Goal: Book appointment/travel/reservation

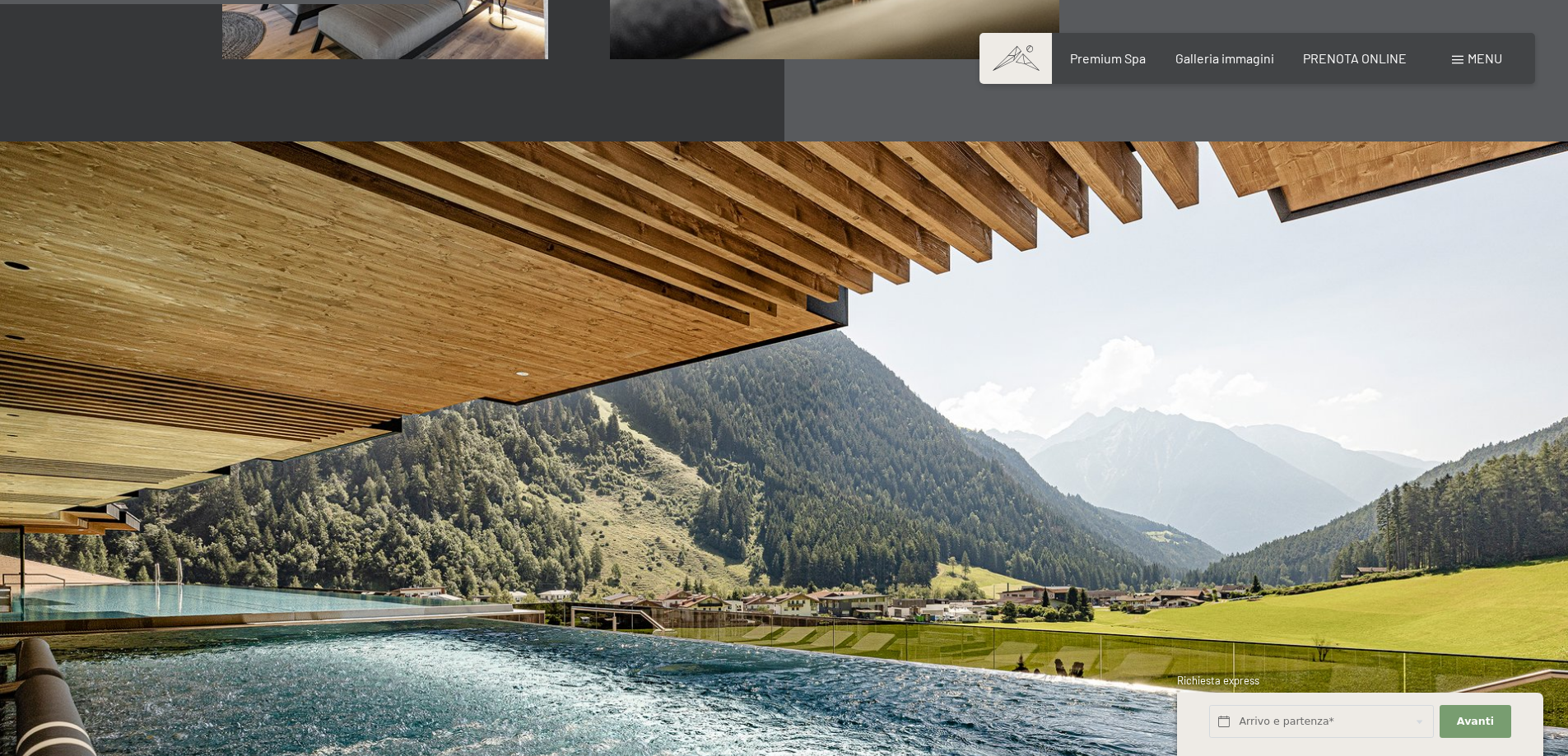
scroll to position [3455, 0]
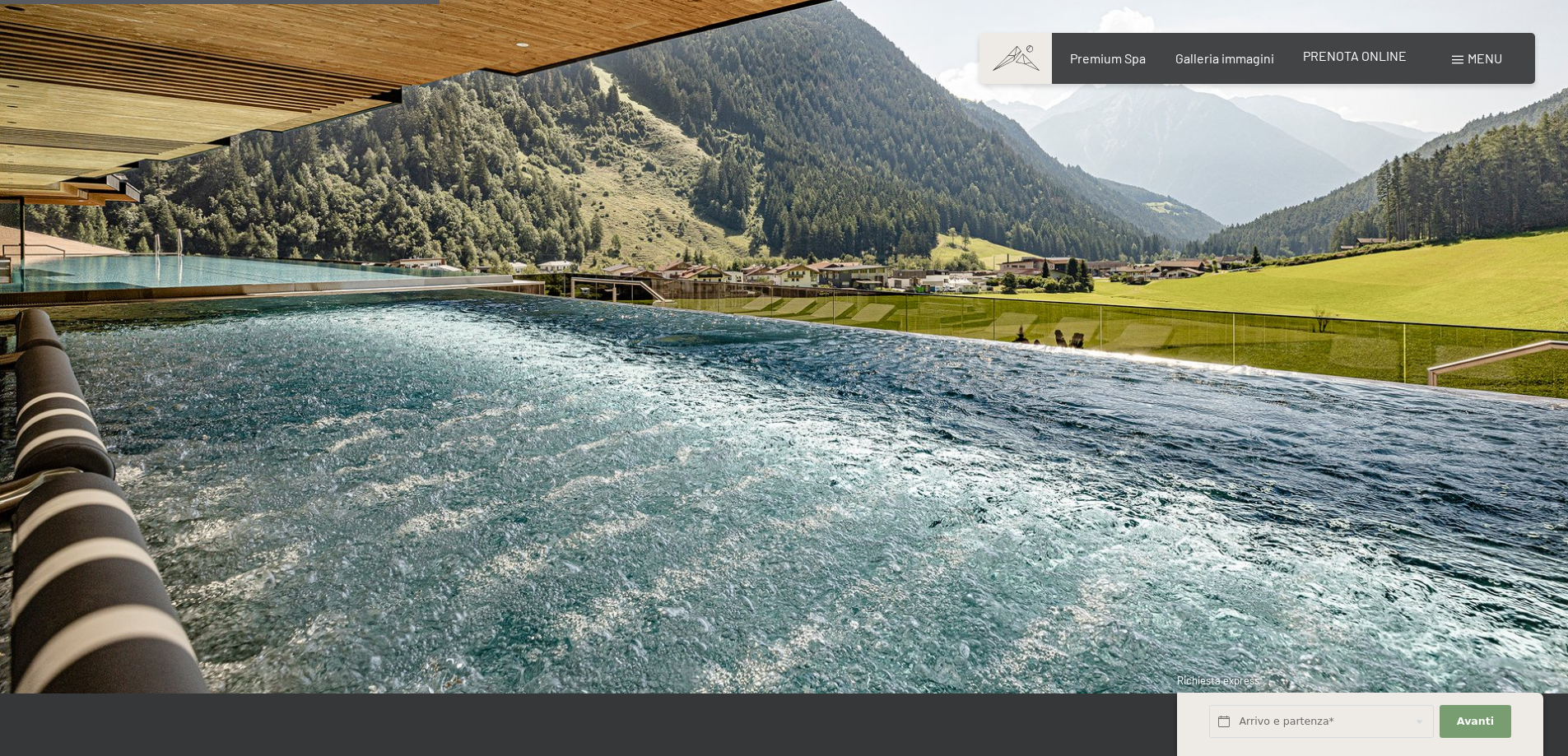
click at [1334, 61] on span "PRENOTA ONLINE" at bounding box center [1354, 56] width 104 height 16
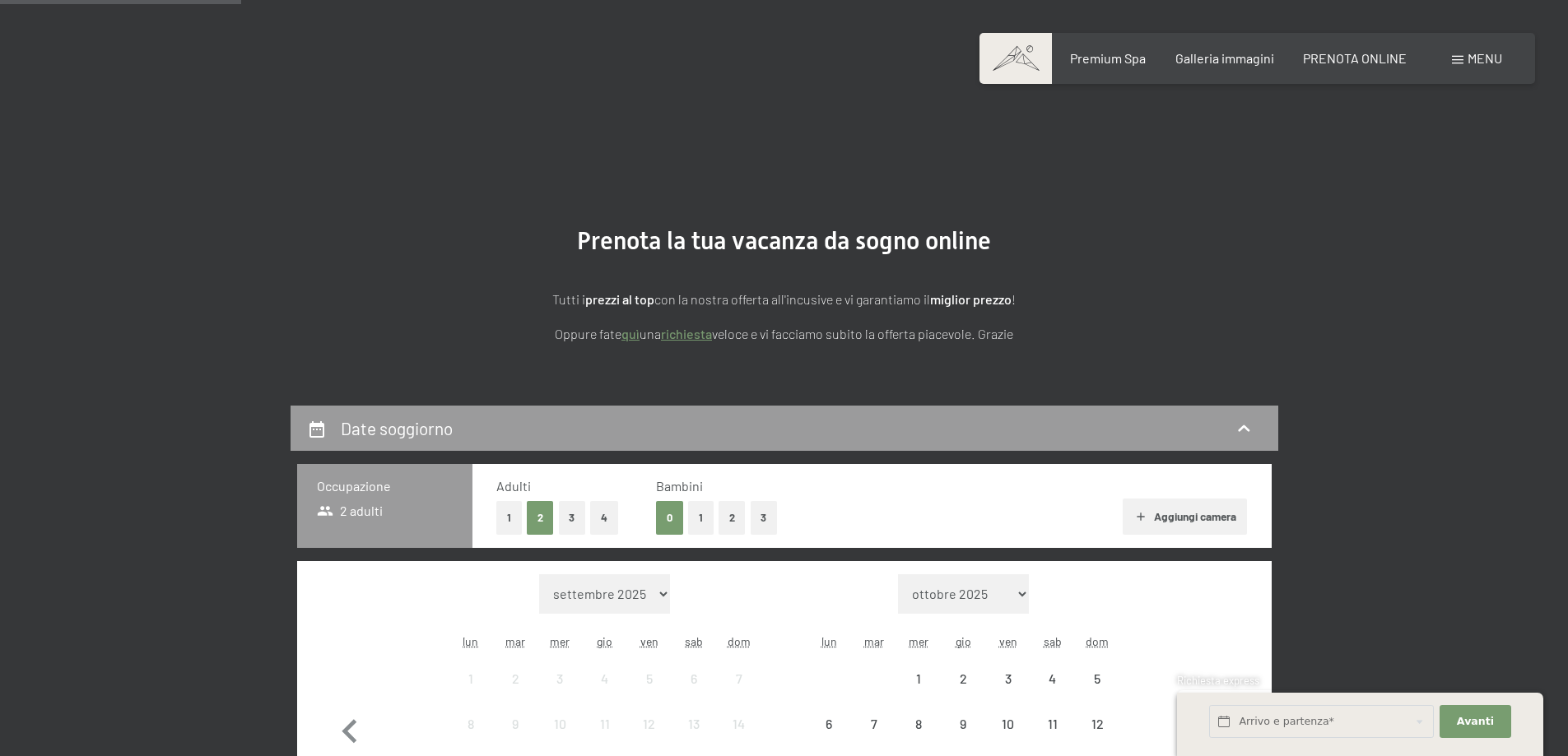
scroll to position [329, 0]
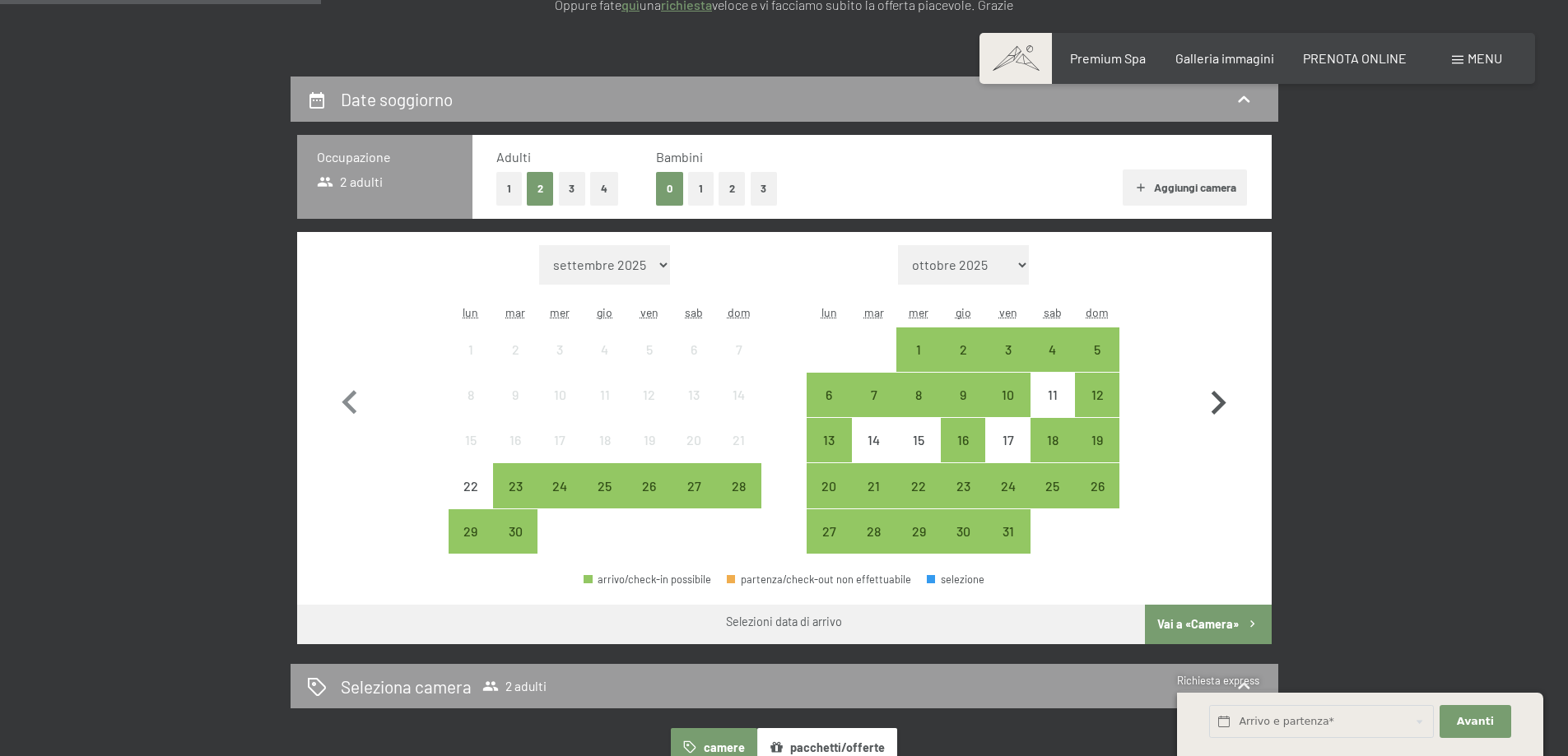
click at [1221, 403] on icon "button" at bounding box center [1219, 402] width 15 height 24
select select "2025-10-01"
select select "2025-11-01"
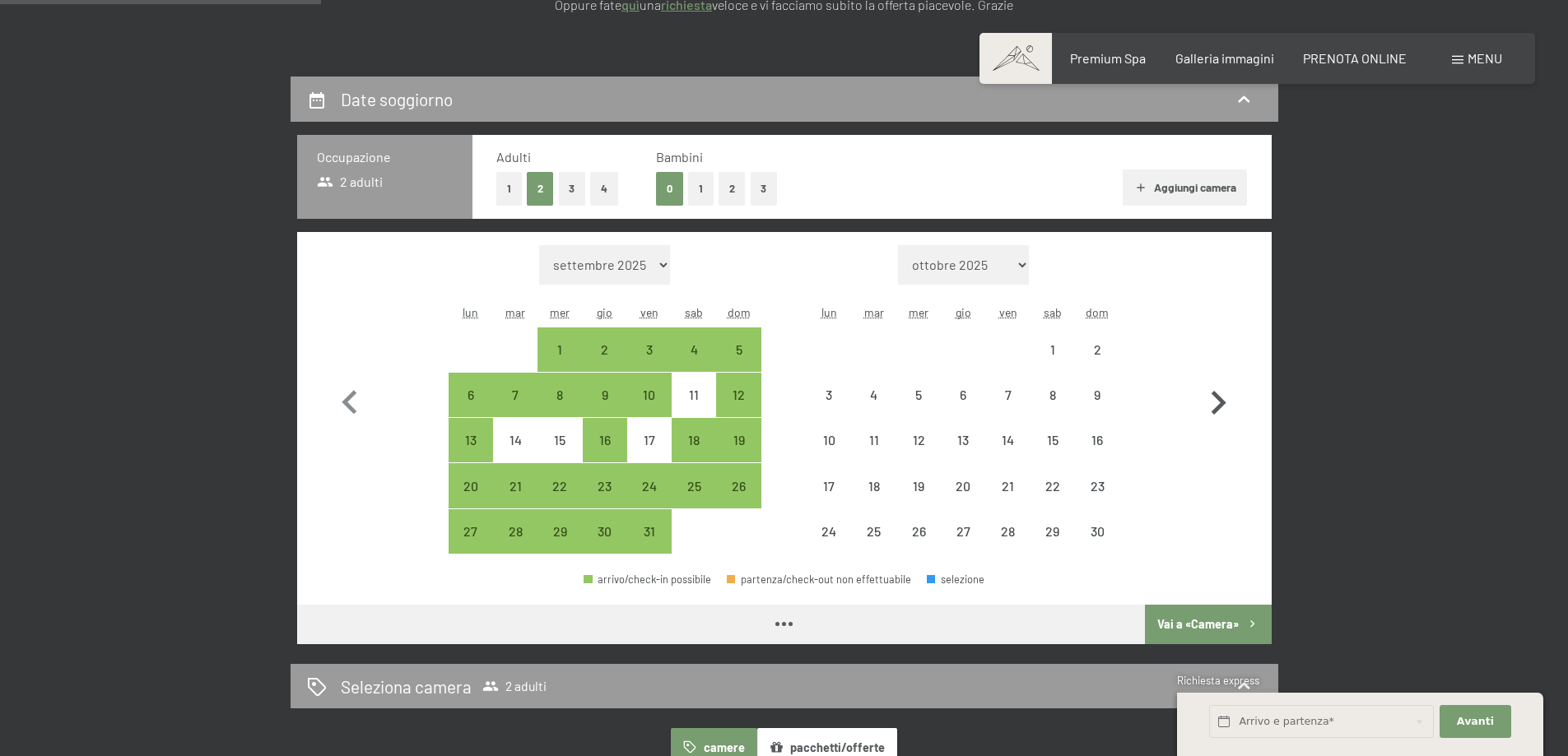
click at [1221, 403] on icon "button" at bounding box center [1219, 402] width 15 height 24
select select "2025-11-01"
select select "2025-12-01"
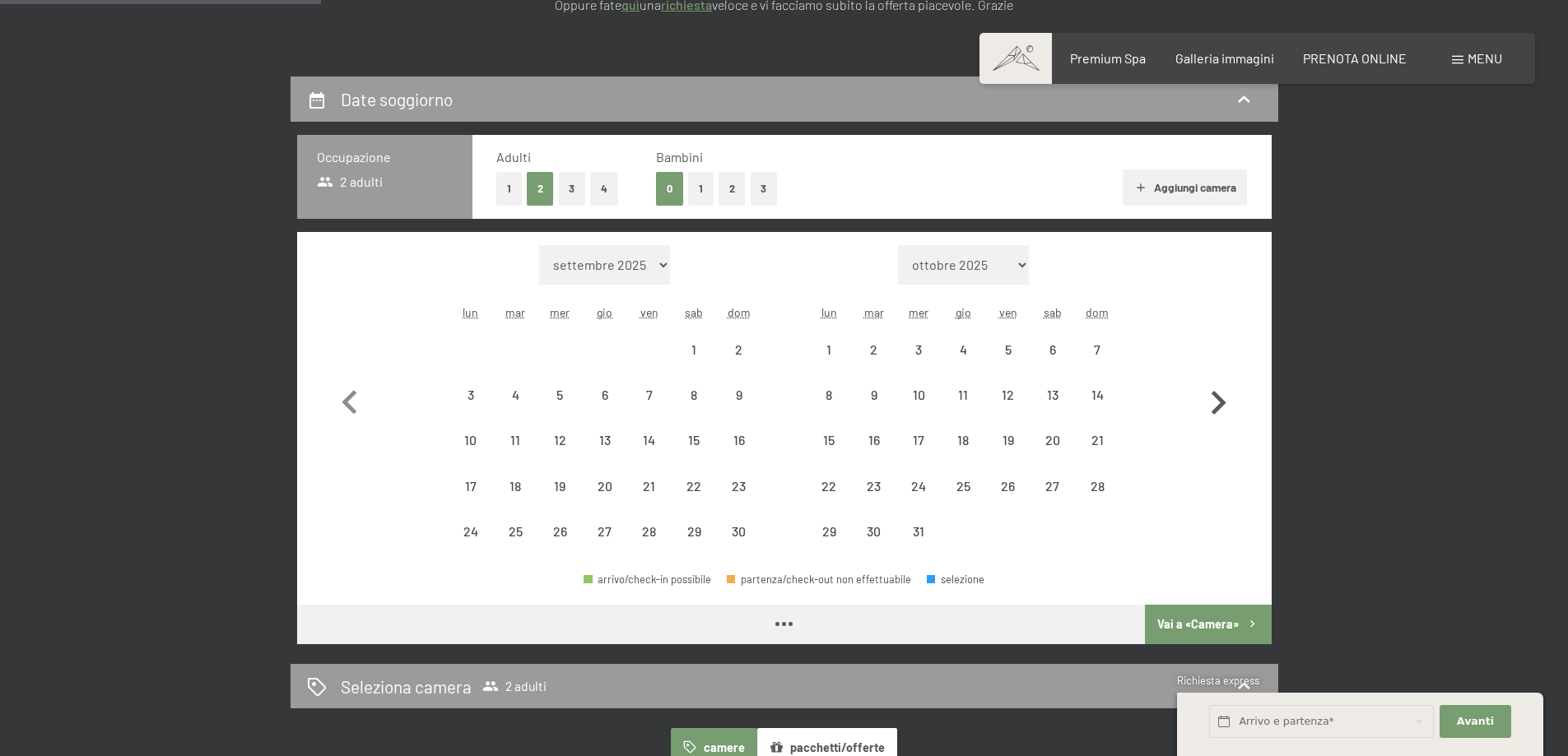
select select "2025-11-01"
select select "2025-12-01"
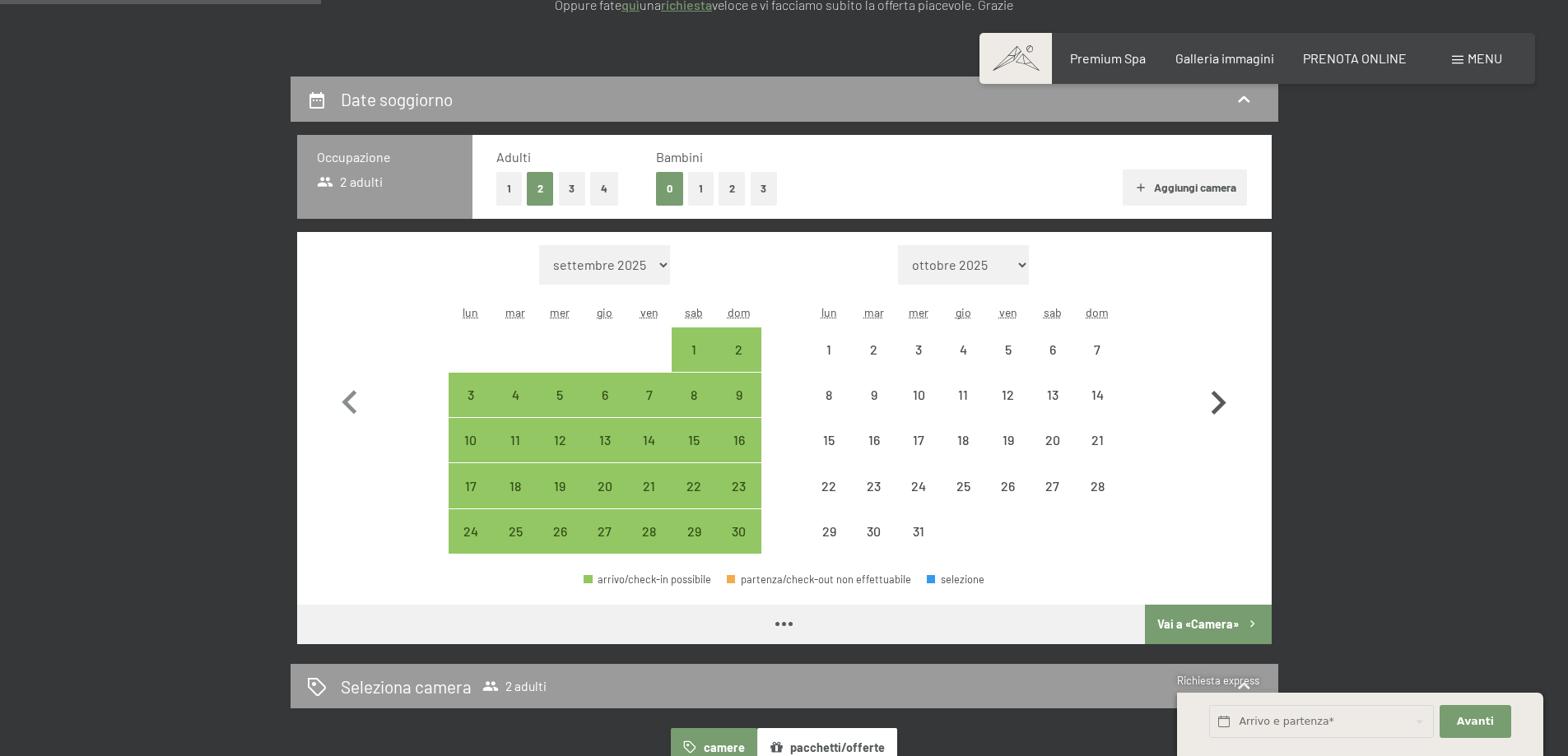
click at [1221, 403] on icon "button" at bounding box center [1219, 402] width 15 height 24
select select "2025-12-01"
select select "2026-01-01"
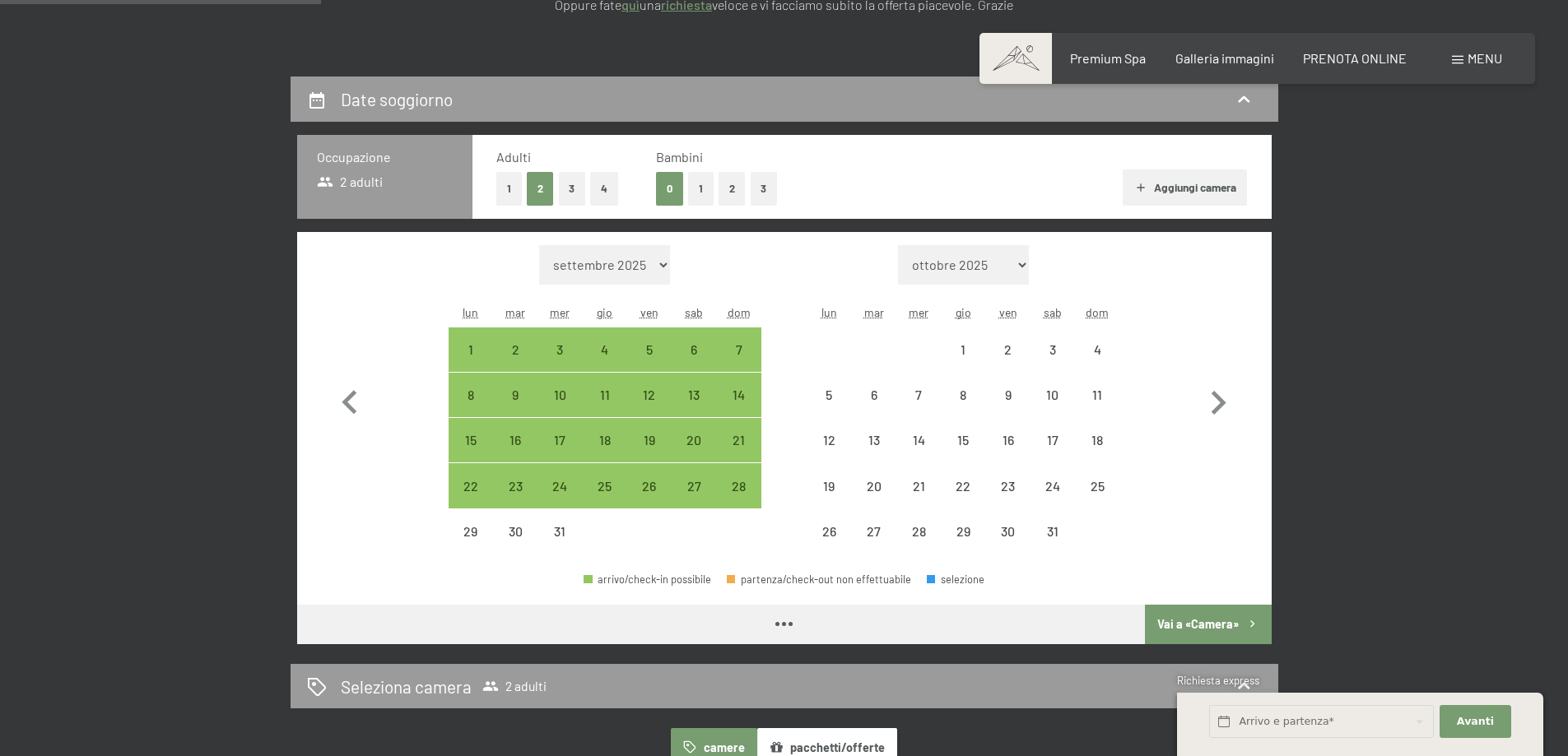
select select "2025-12-01"
select select "2026-01-01"
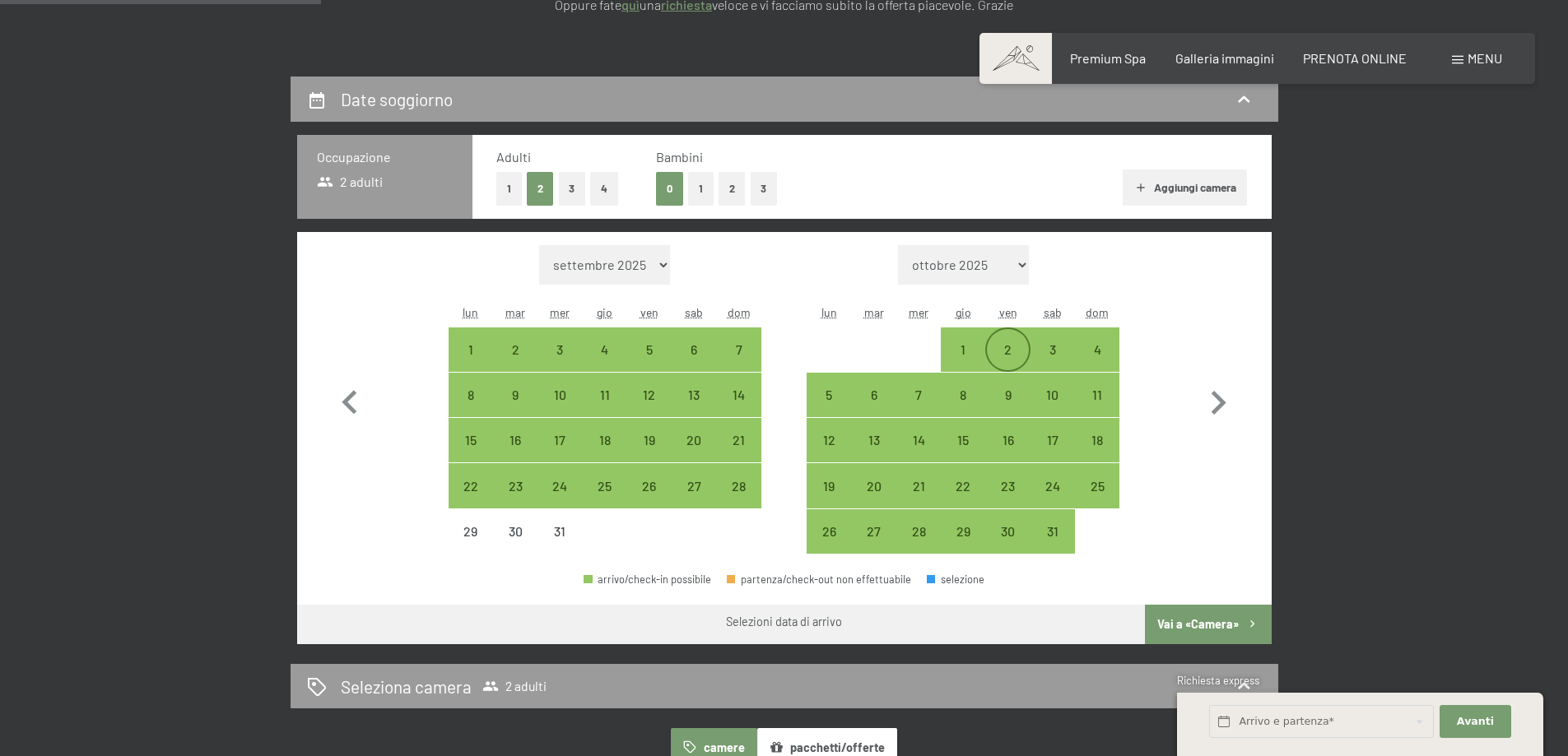
click at [1004, 347] on div "2" at bounding box center [1007, 364] width 41 height 41
select select "2025-12-01"
select select "2026-01-01"
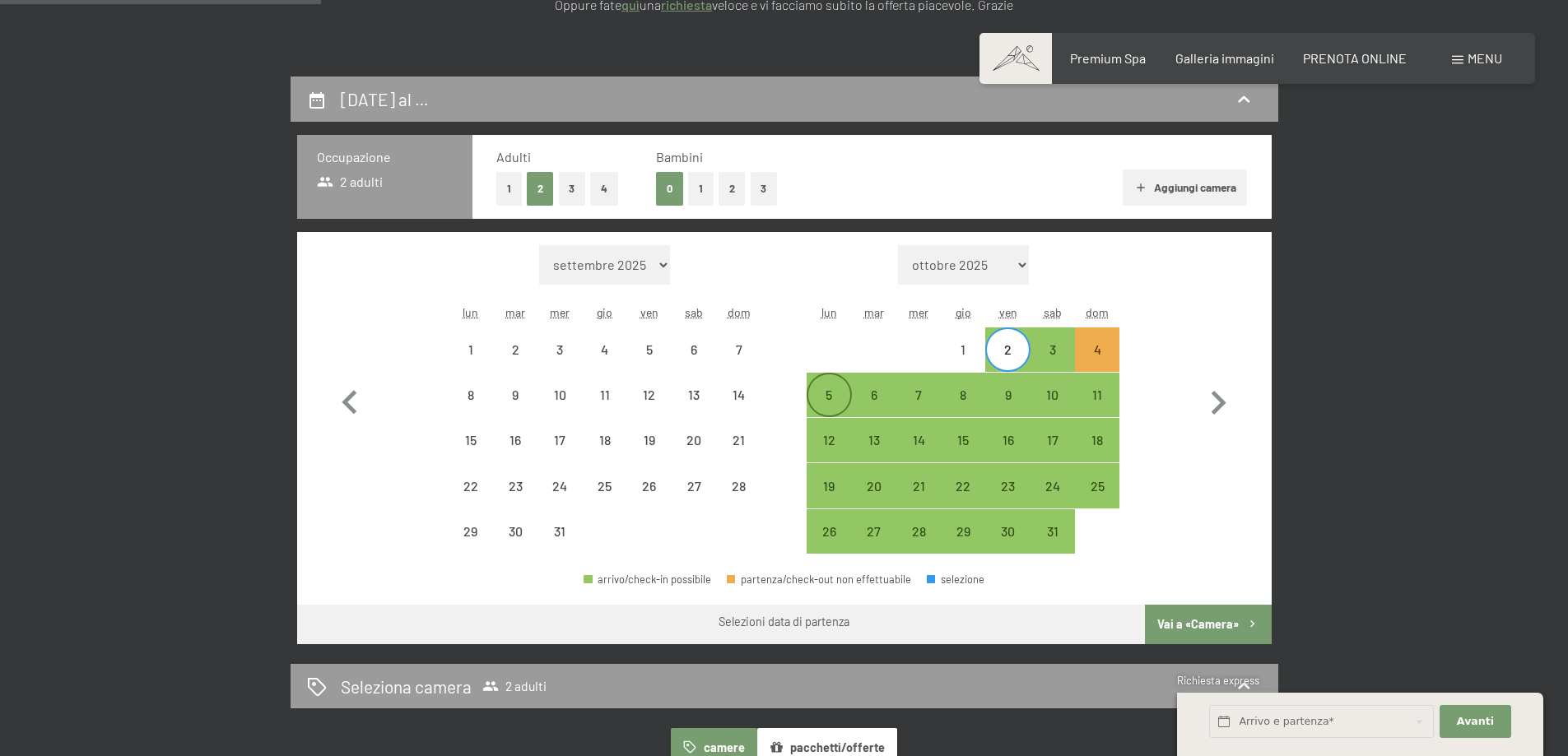
click at [821, 390] on div "5" at bounding box center [829, 409] width 41 height 41
select select "2025-12-01"
select select "2026-01-01"
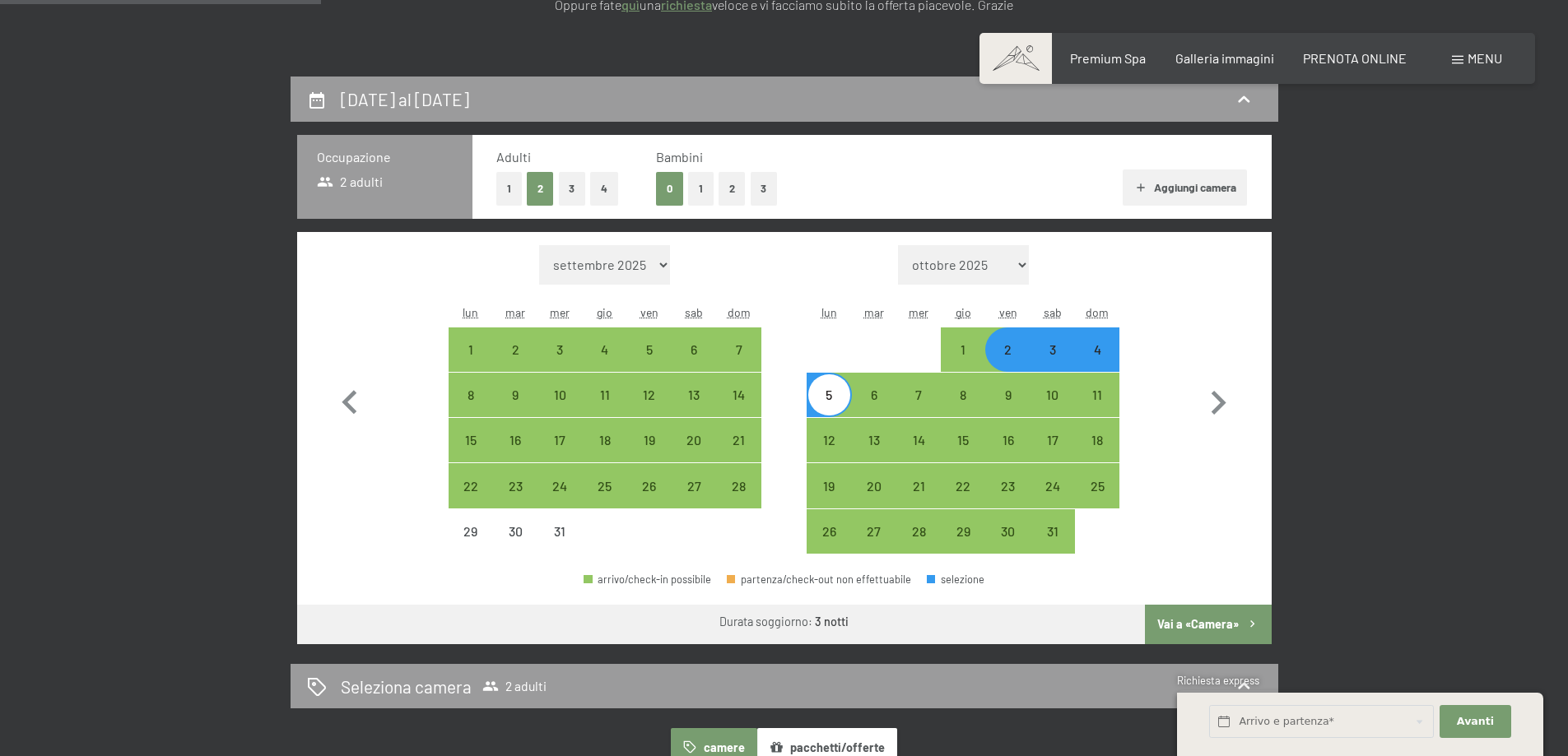
click at [1228, 637] on button "Vai a «Camera»" at bounding box center [1207, 624] width 126 height 40
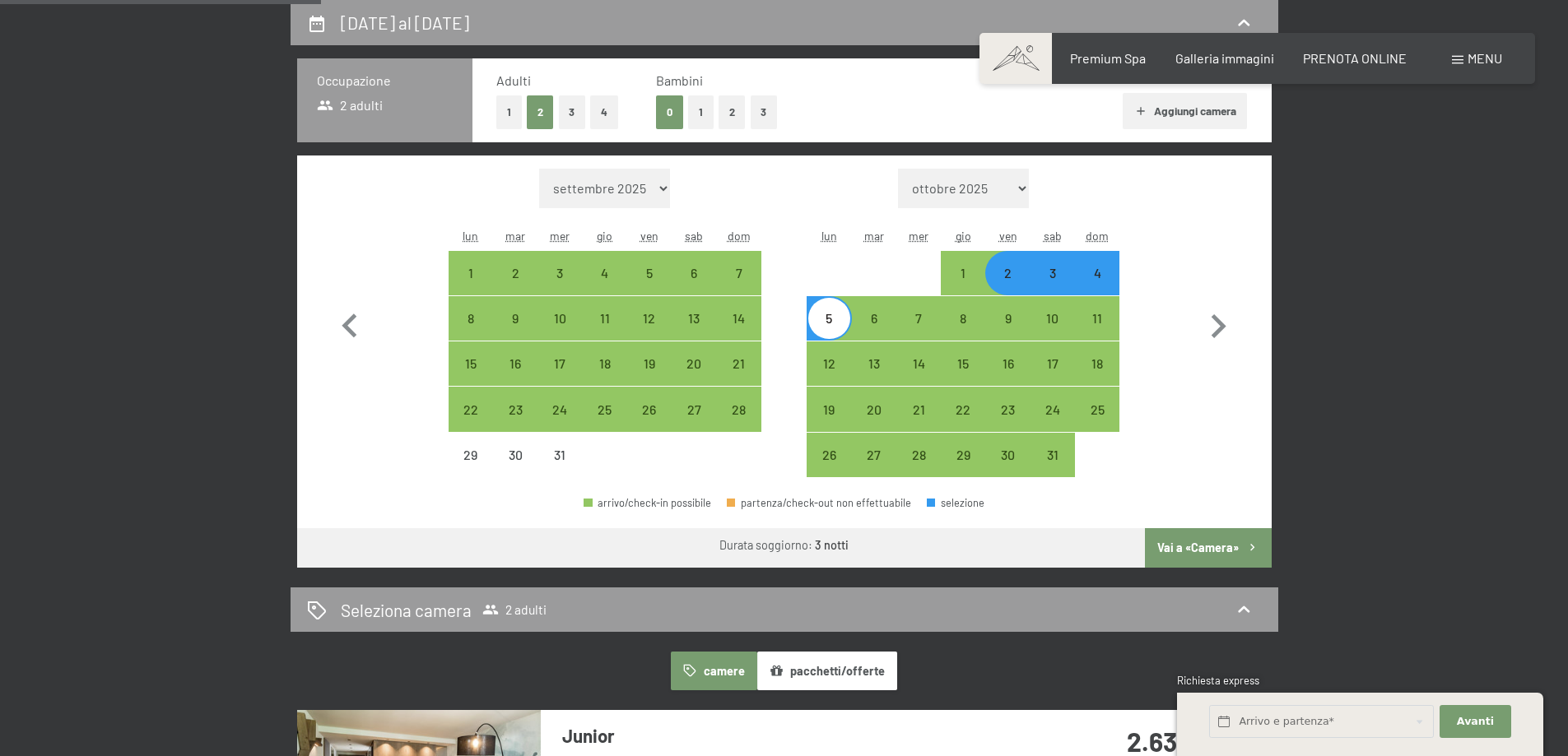
select select "2025-12-01"
select select "2026-01-01"
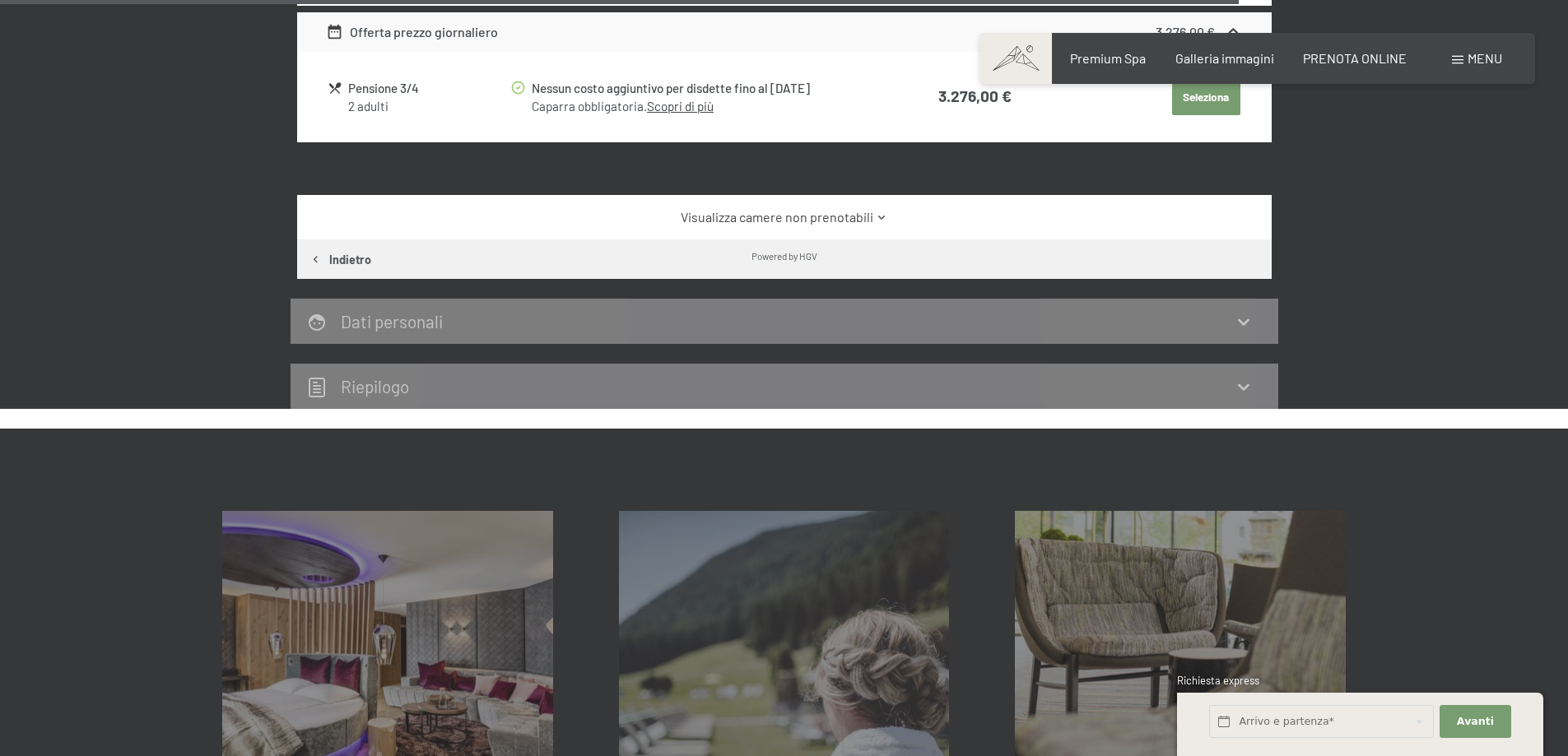
scroll to position [3038, 0]
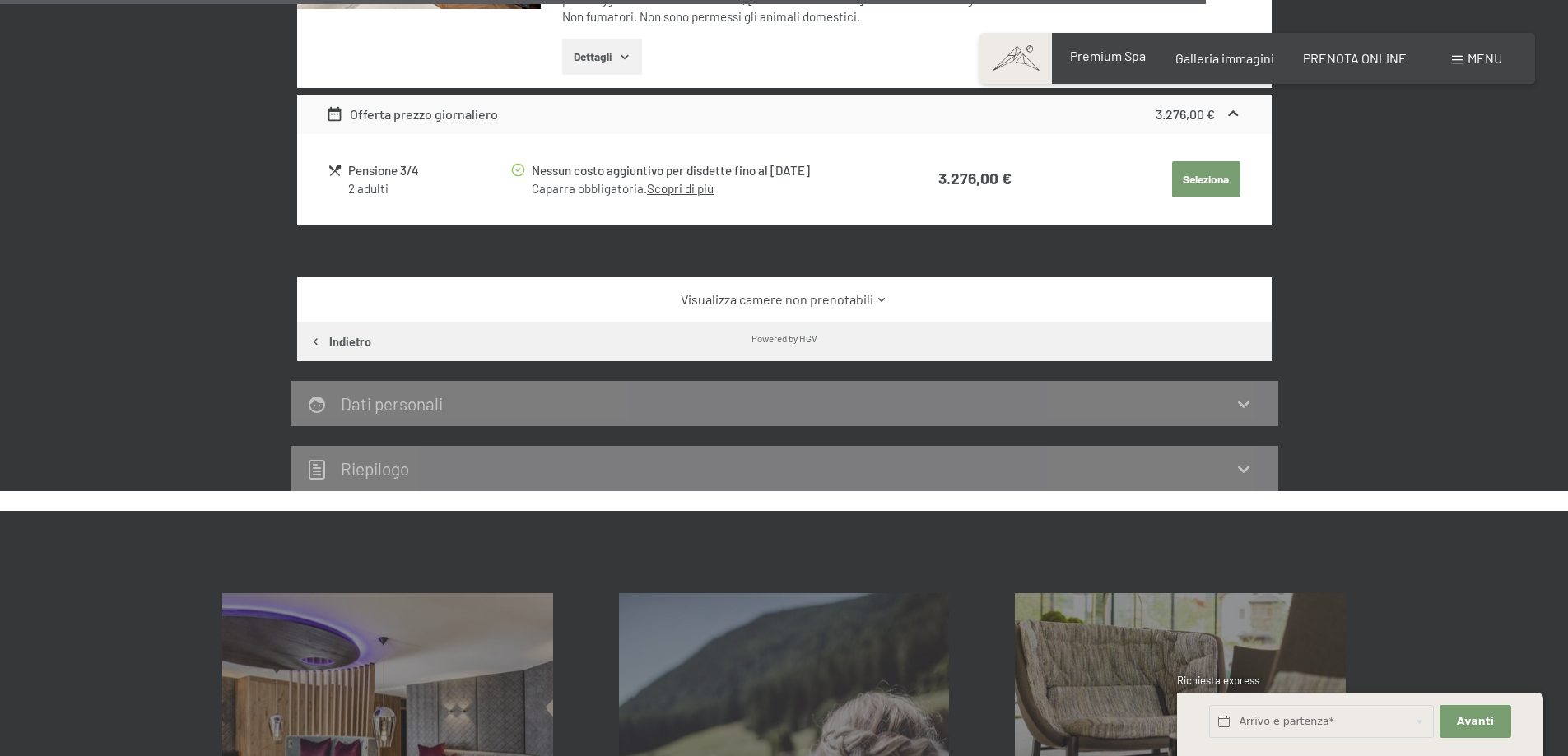
click at [1100, 58] on span "Premium Spa" at bounding box center [1107, 56] width 75 height 16
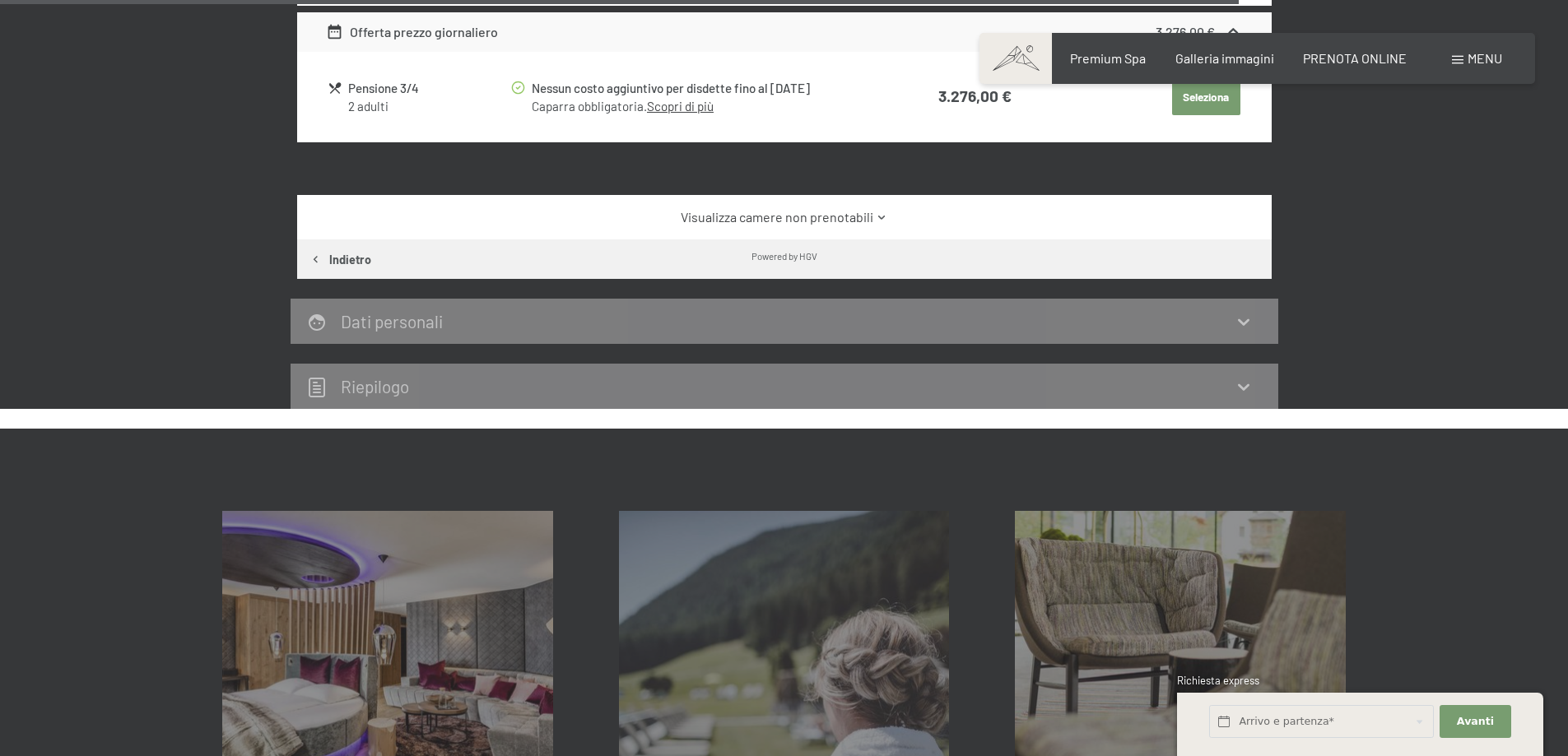
scroll to position [2956, 0]
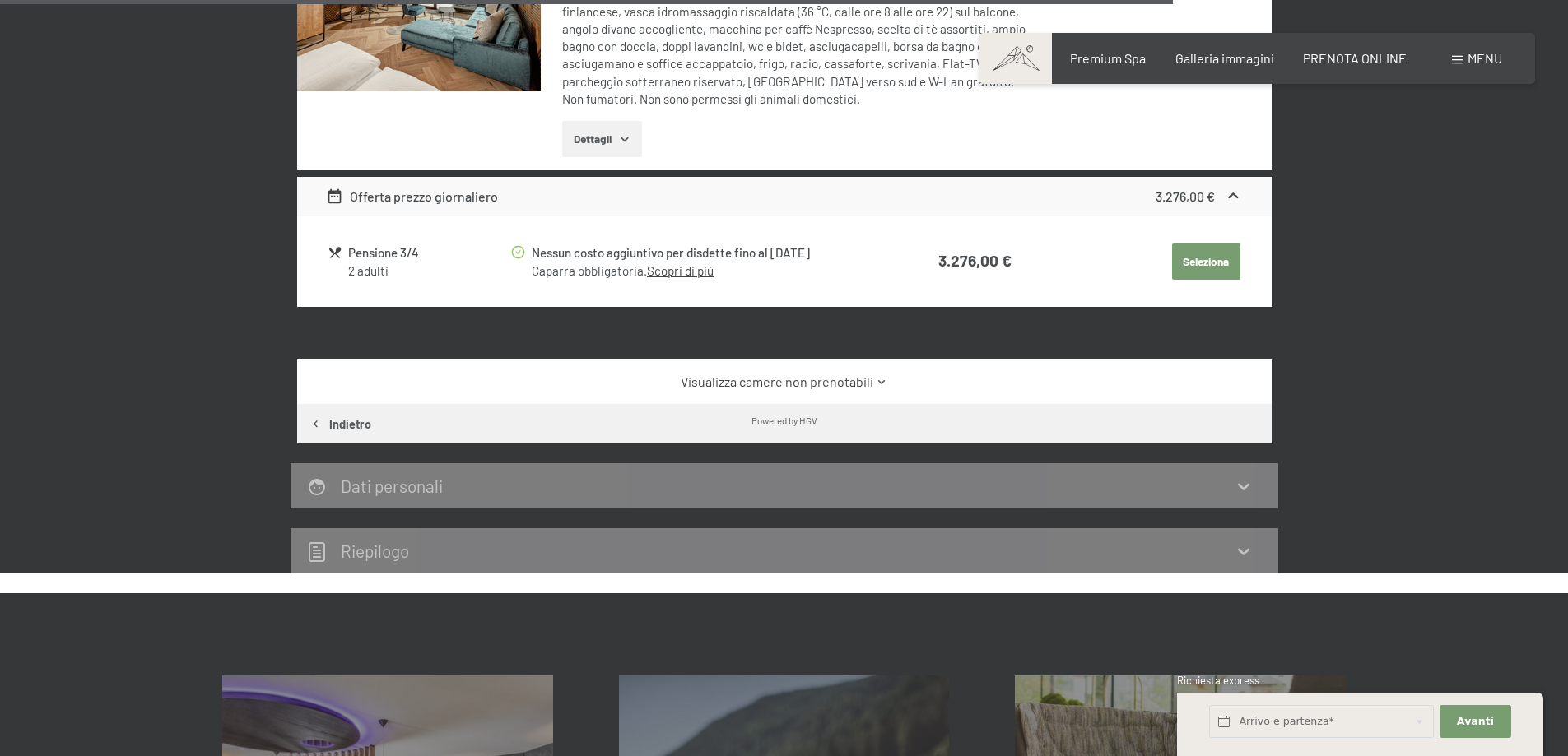
click at [835, 373] on link "Visualizza camere non prenotabili" at bounding box center [784, 382] width 916 height 18
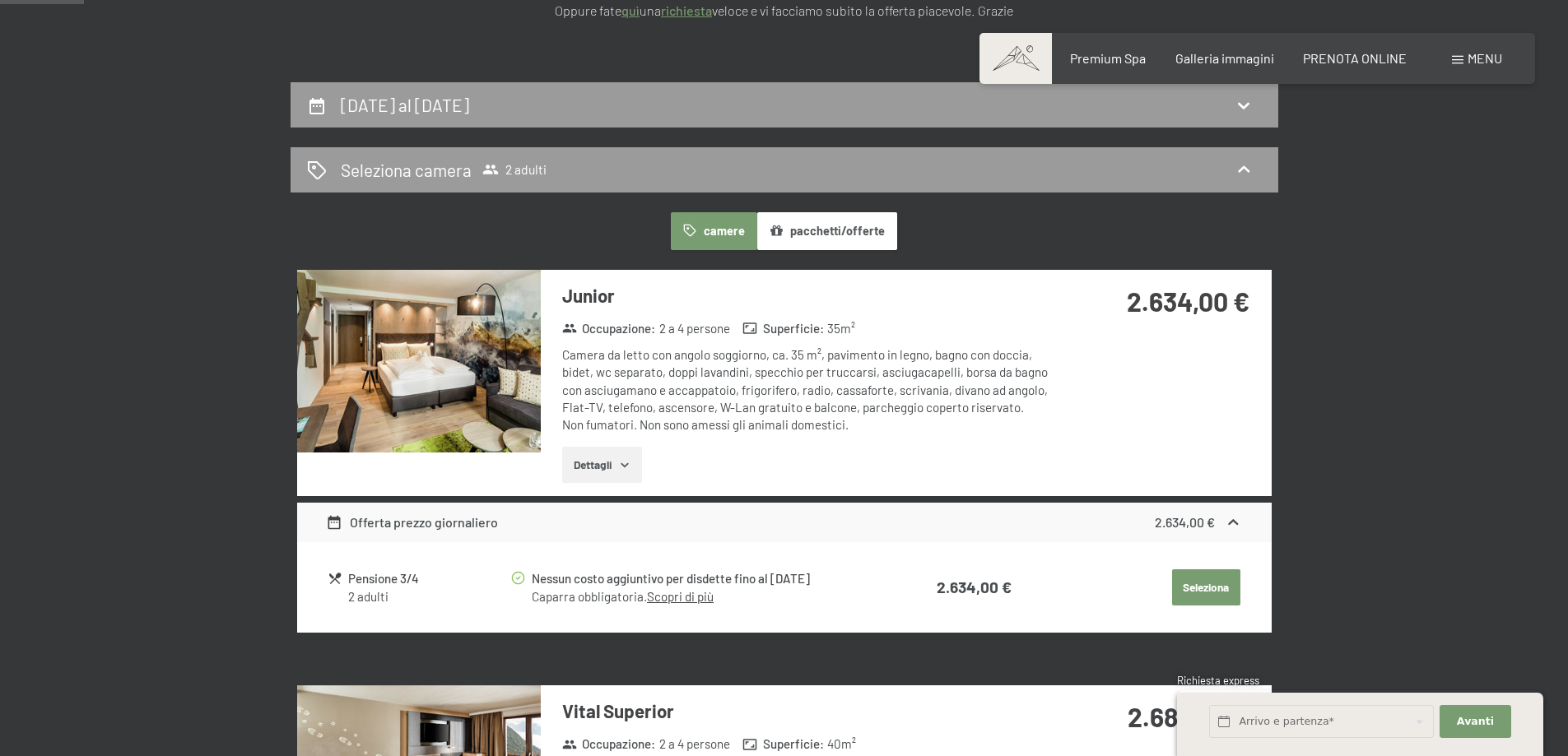
scroll to position [241, 0]
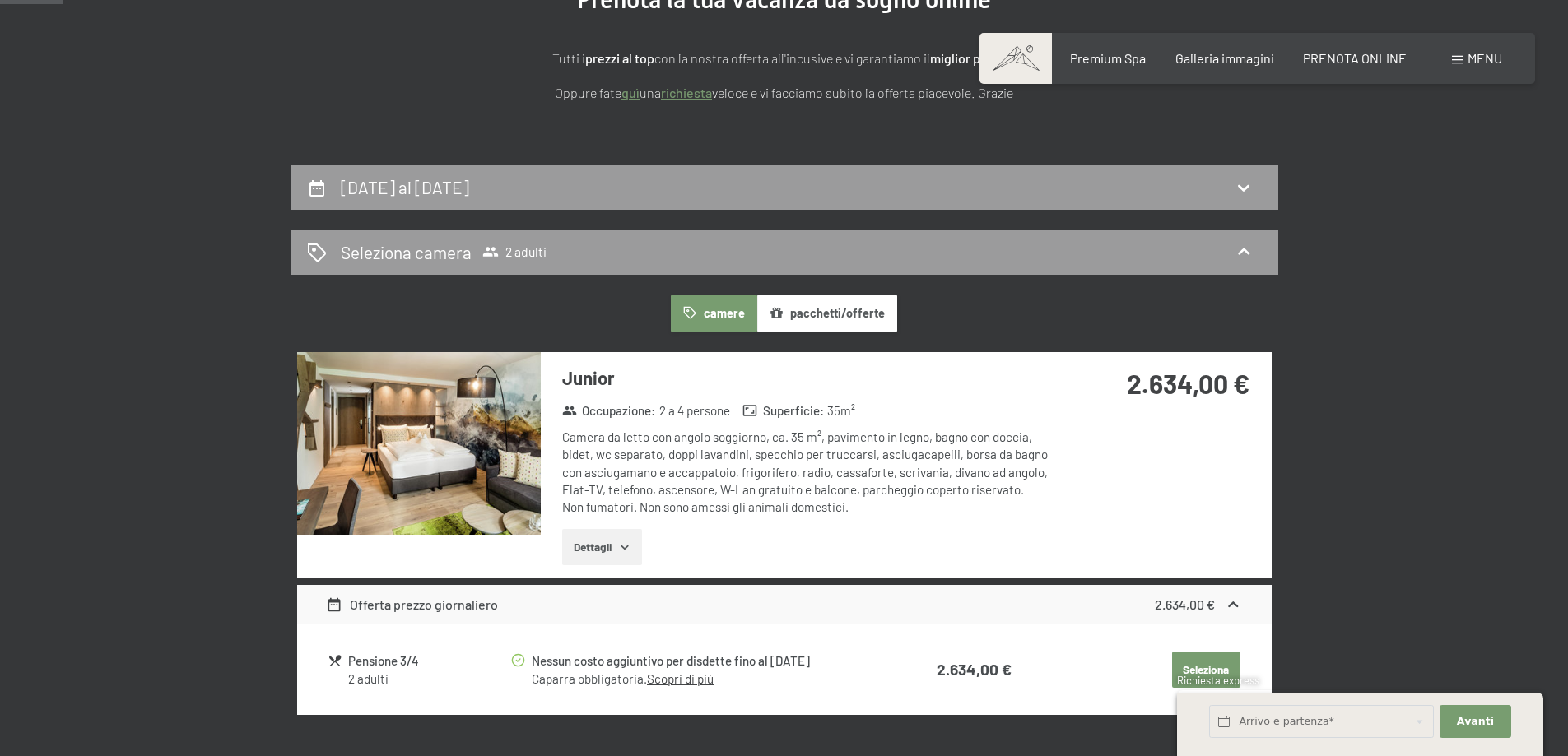
click at [833, 312] on button "pacchetti/offerte" at bounding box center [827, 313] width 140 height 38
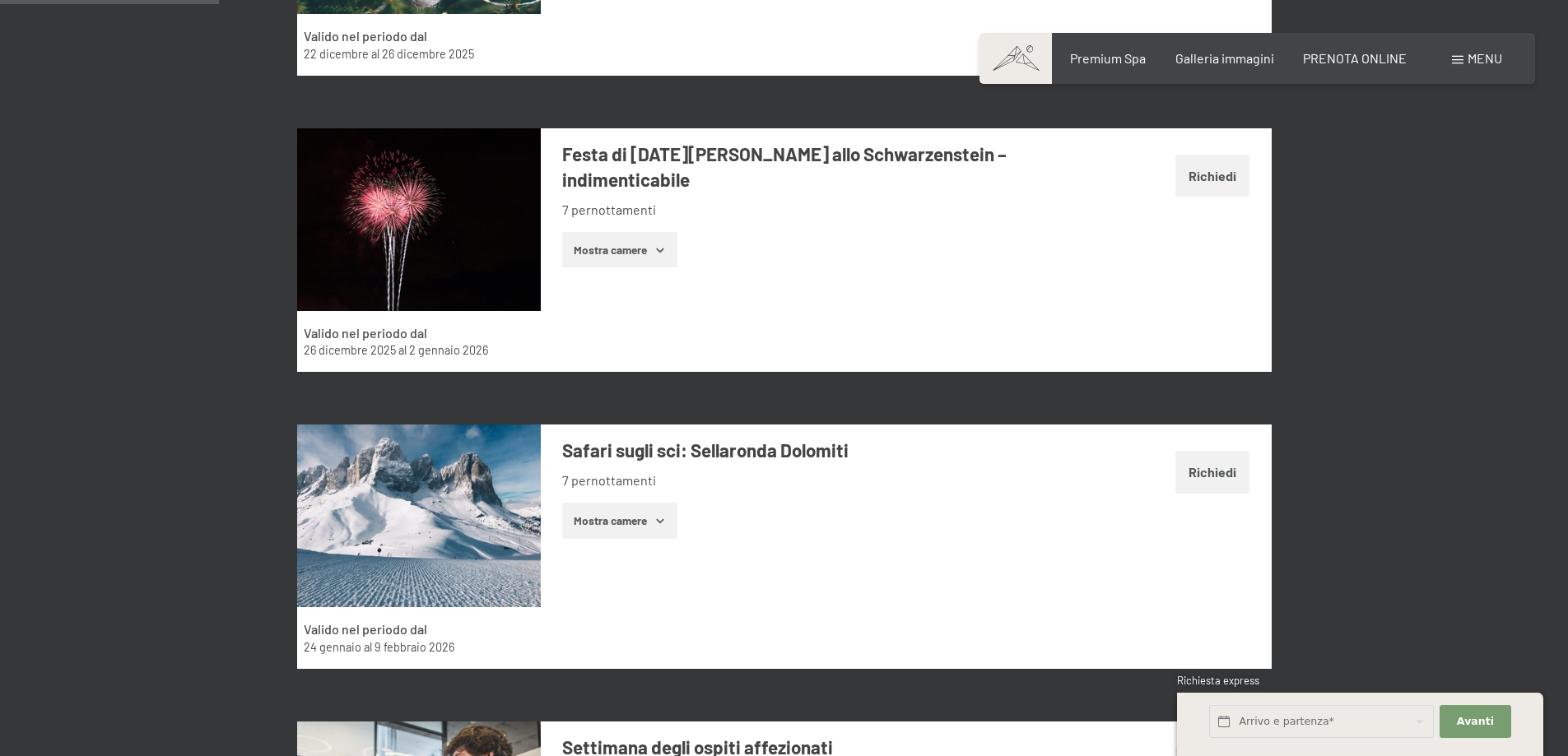
scroll to position [981, 0]
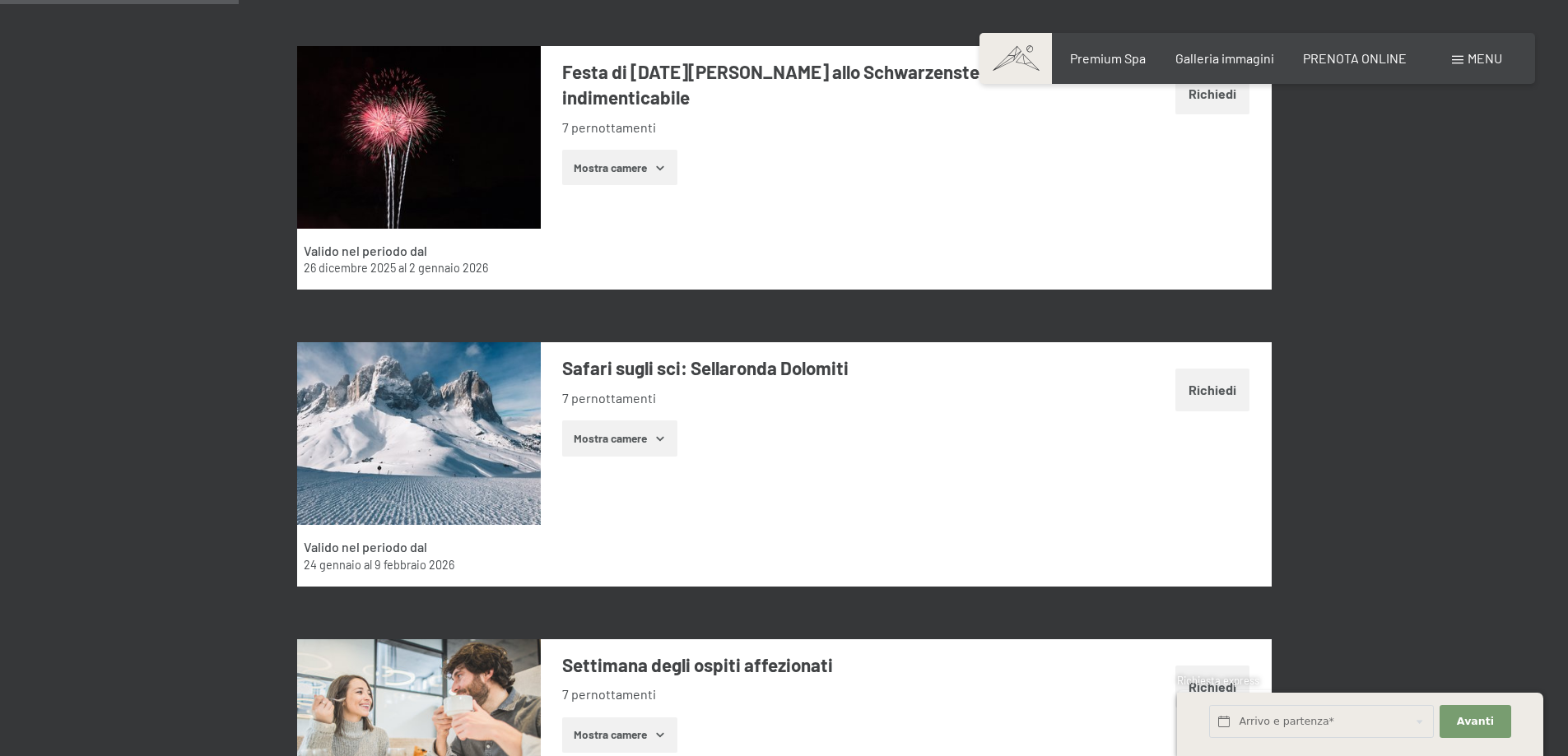
click at [631, 446] on button "Mostra camere" at bounding box center [619, 439] width 115 height 36
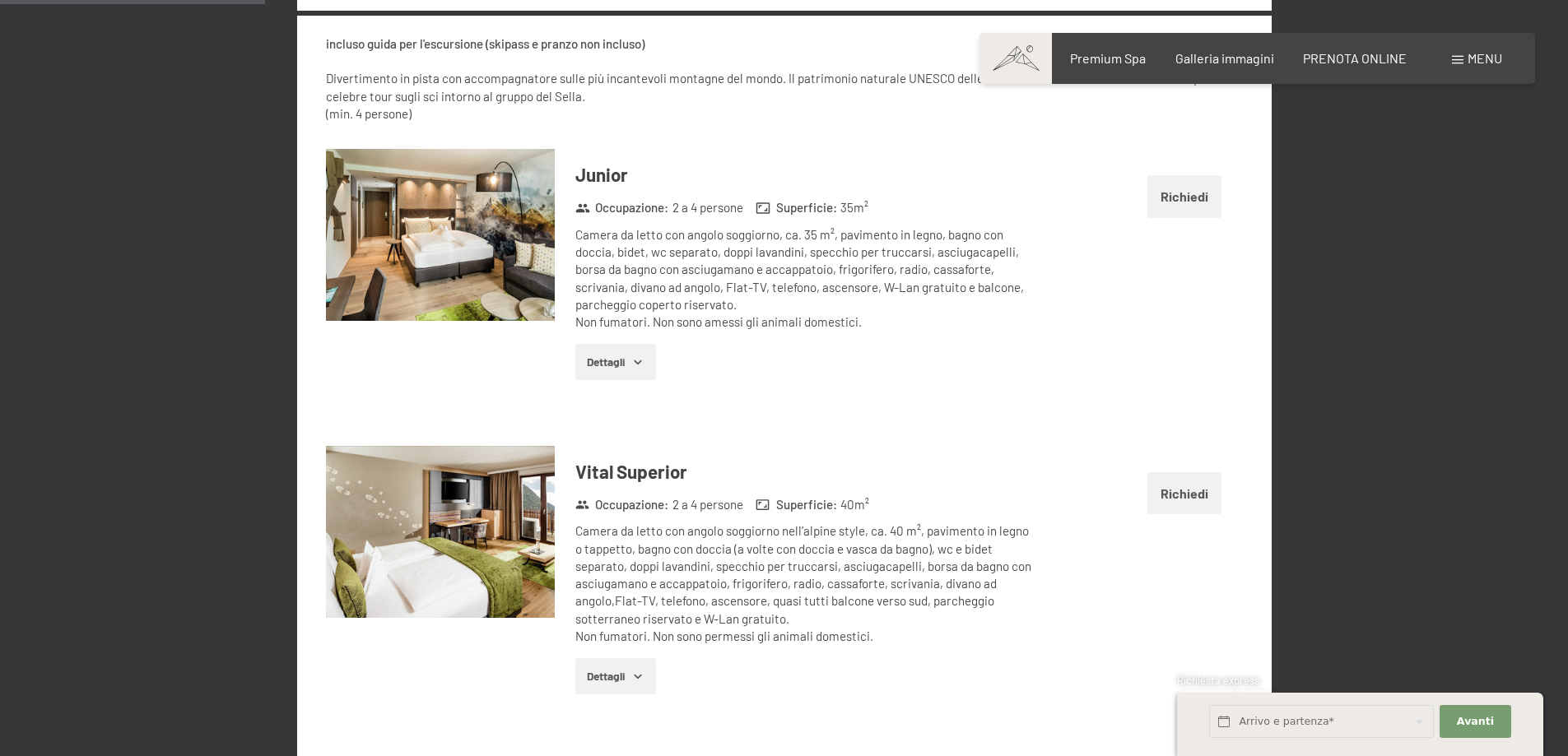
scroll to position [1475, 0]
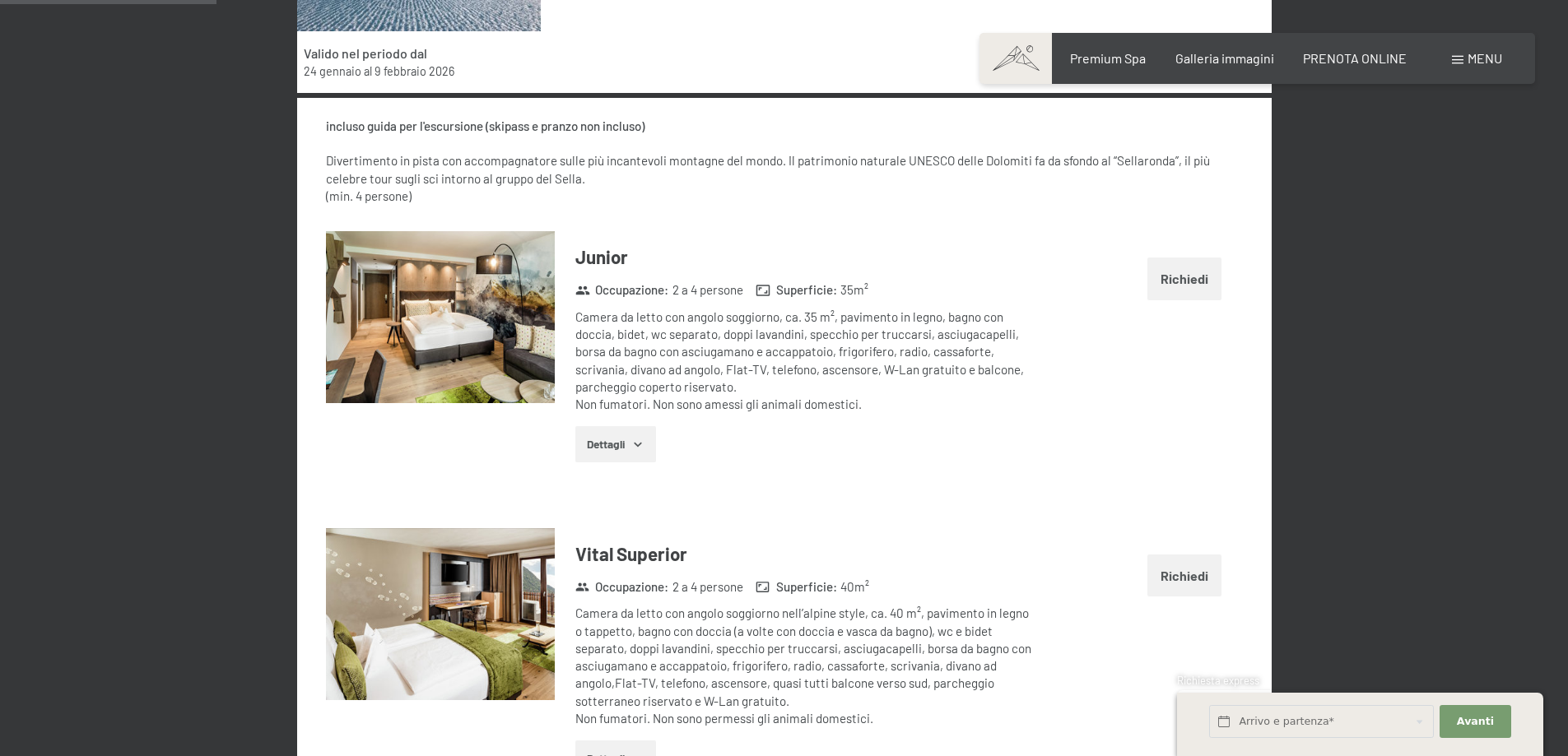
click at [642, 452] on button "Dettagli" at bounding box center [615, 444] width 80 height 36
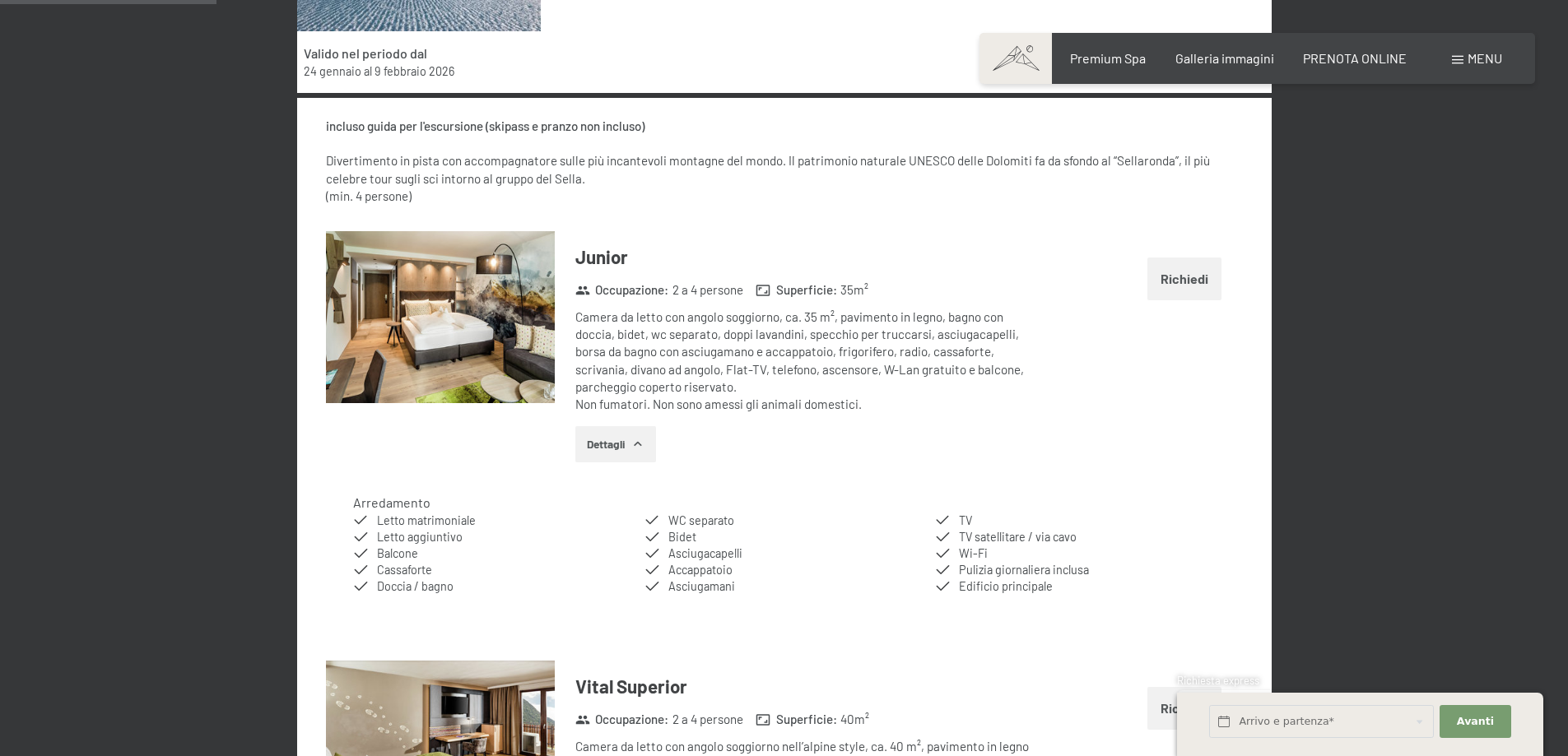
click at [1177, 279] on button "Richiedi" at bounding box center [1183, 279] width 74 height 42
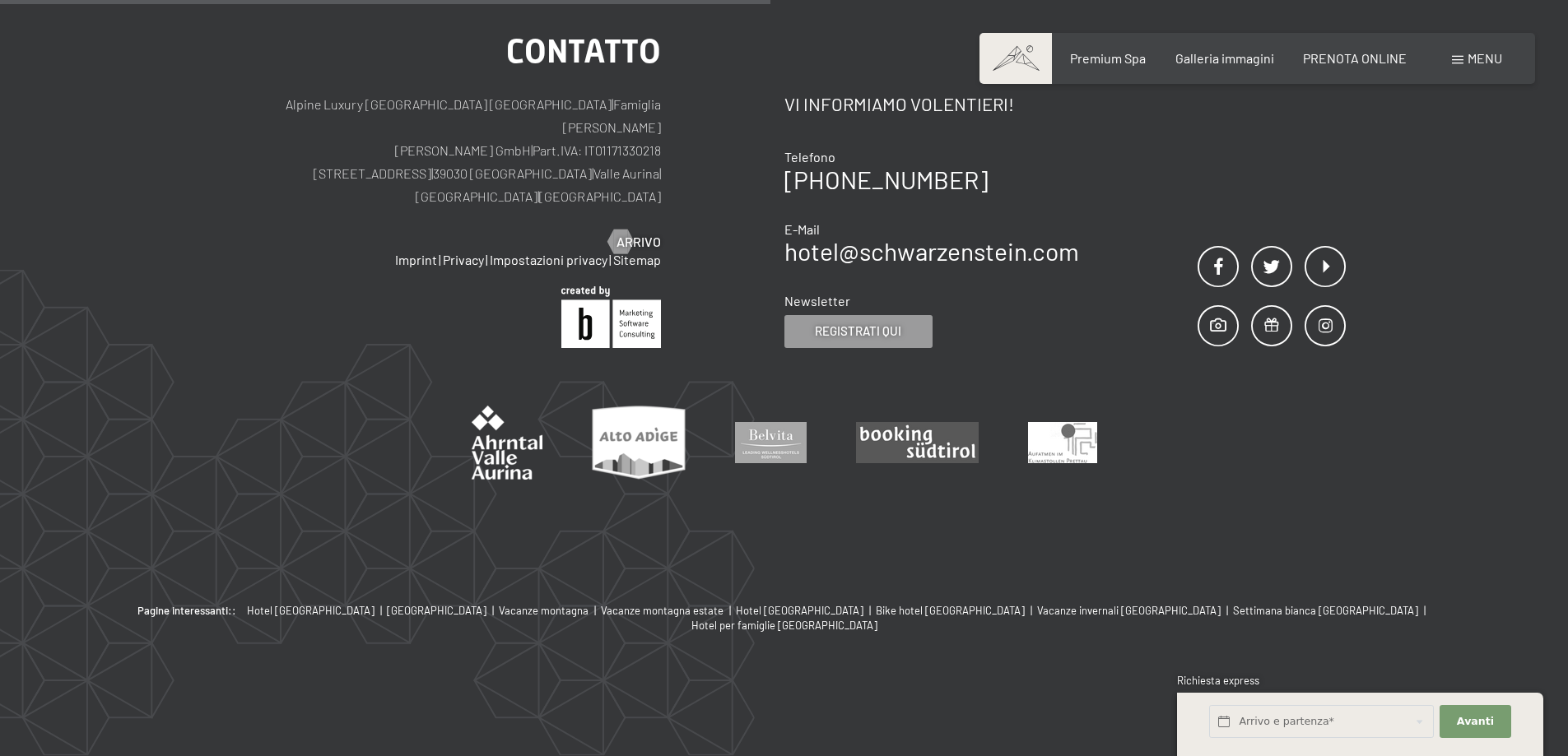
scroll to position [405, 0]
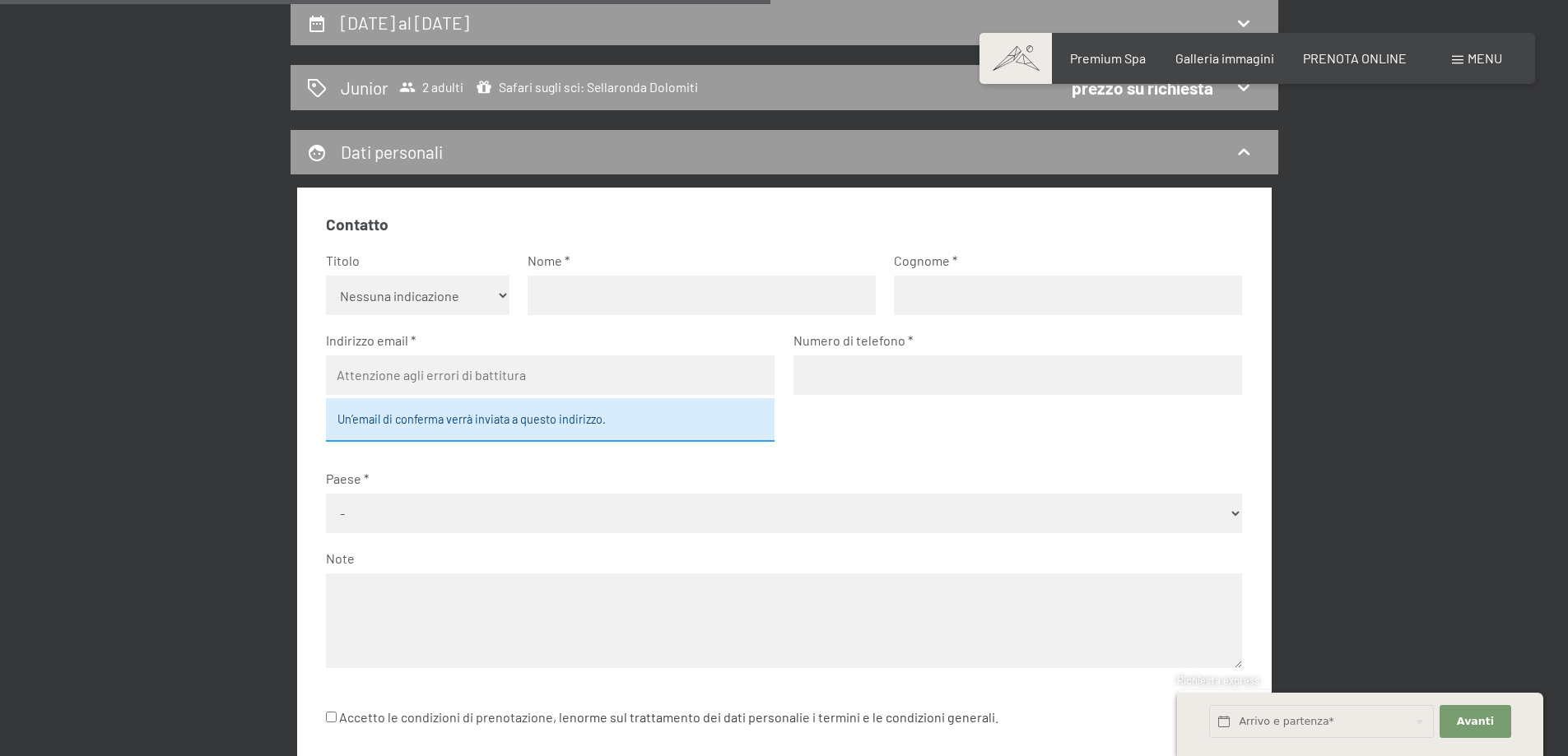
click at [448, 302] on select "Nessuna indicazione Sig.ra Sig." at bounding box center [417, 295] width 183 height 40
select select "m"
click at [326, 275] on select "Nessuna indicazione Sig.ra Sig." at bounding box center [417, 295] width 183 height 40
click at [655, 271] on div "Nome" at bounding box center [701, 284] width 348 height 63
click at [636, 291] on input "text" at bounding box center [701, 295] width 348 height 40
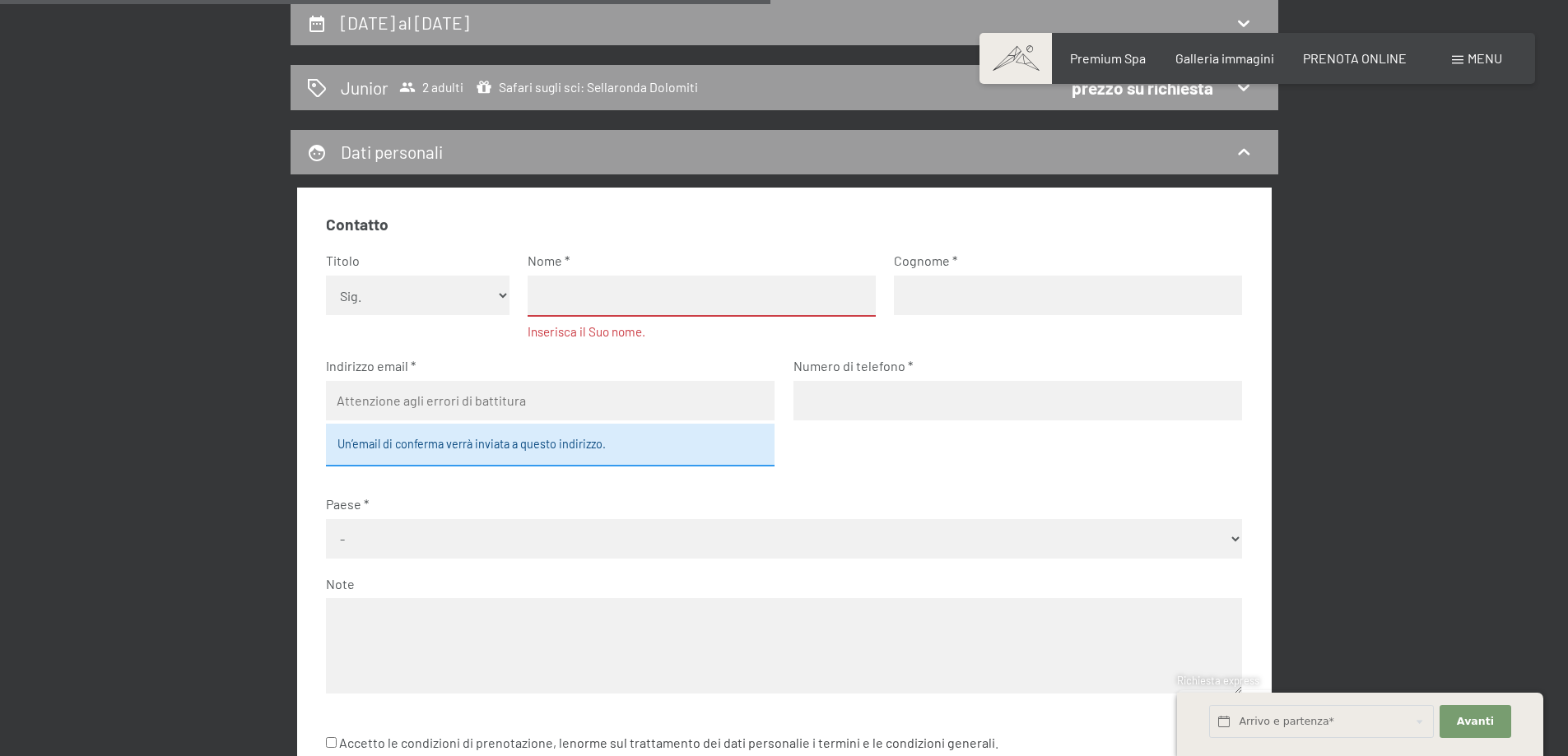
click at [557, 340] on fieldset "Contatto Titolo Nessuna indicazione Sig.ra Sig. Nome Inserisca il Suo nome. Cog…" at bounding box center [784, 463] width 916 height 500
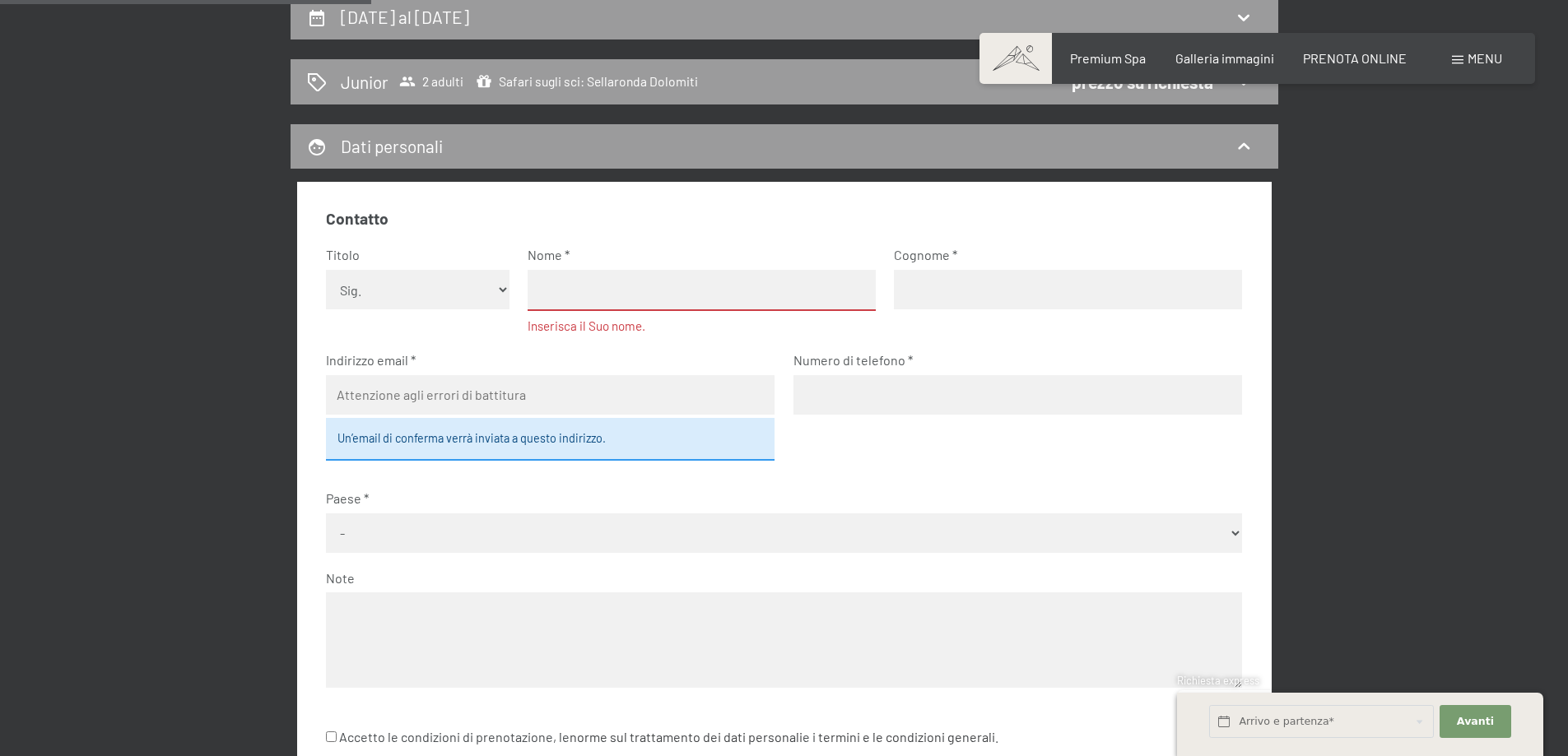
scroll to position [329, 0]
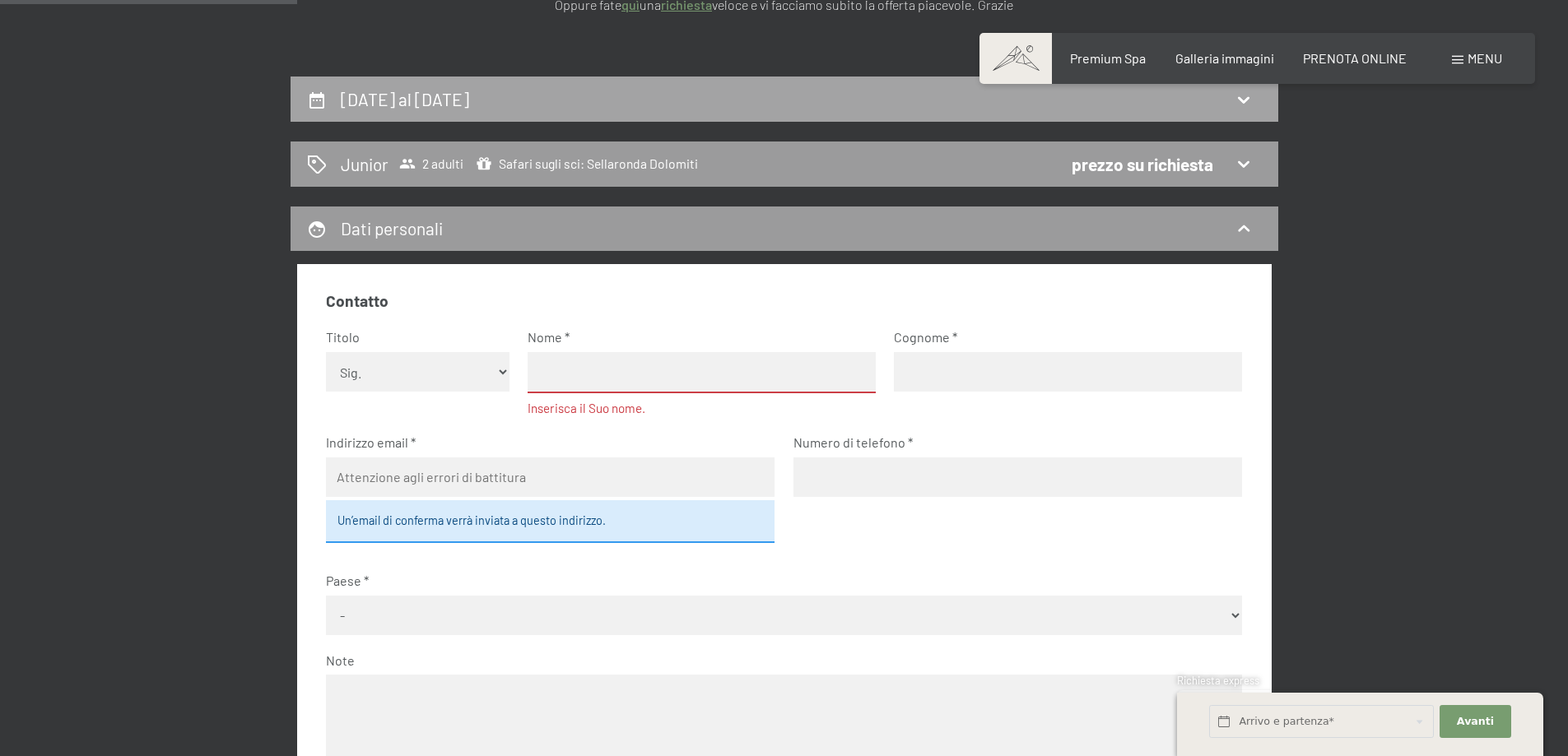
click at [609, 104] on div "2 gennaio al 5 gennaio 2026" at bounding box center [784, 99] width 954 height 24
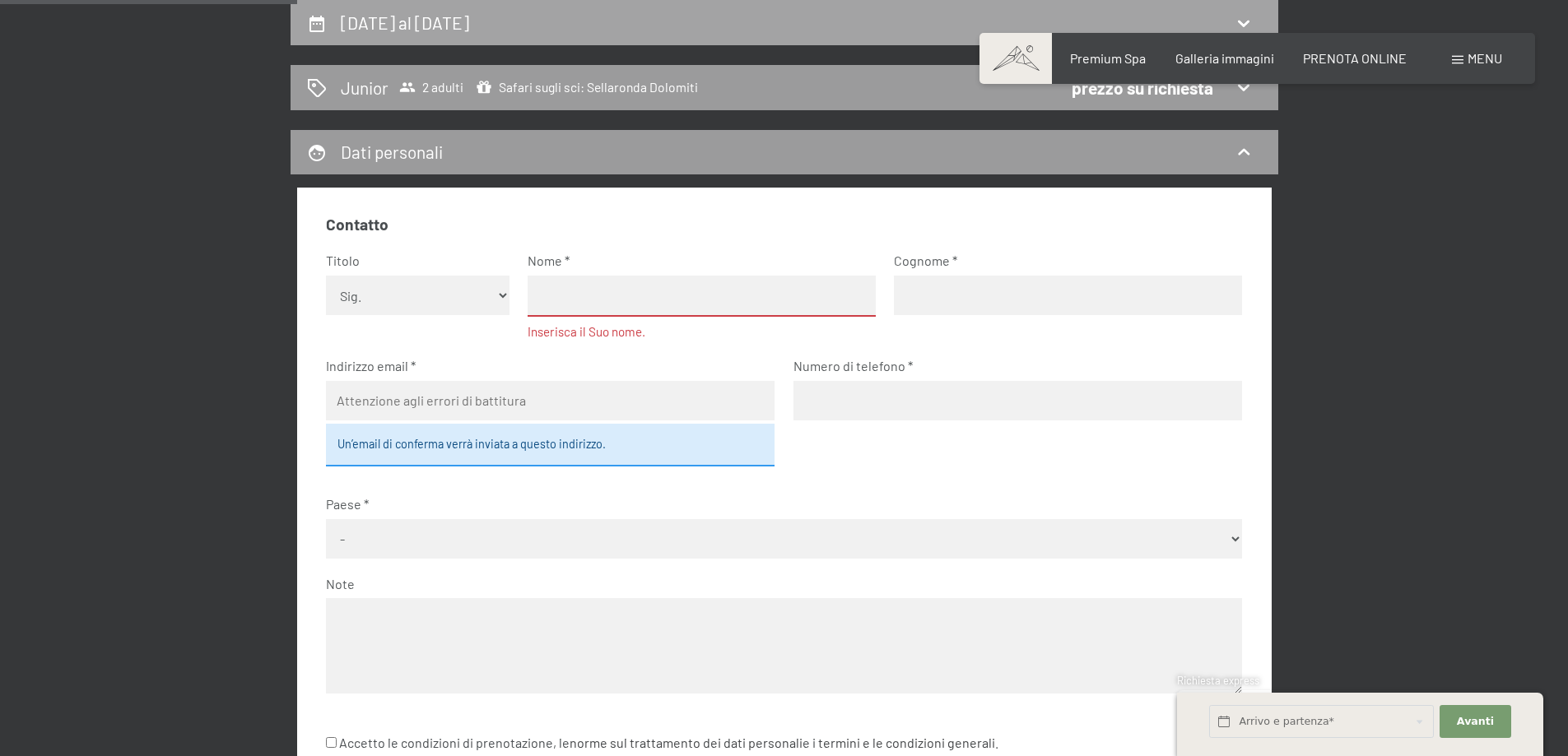
select select "2025-12-01"
select select "2026-01-01"
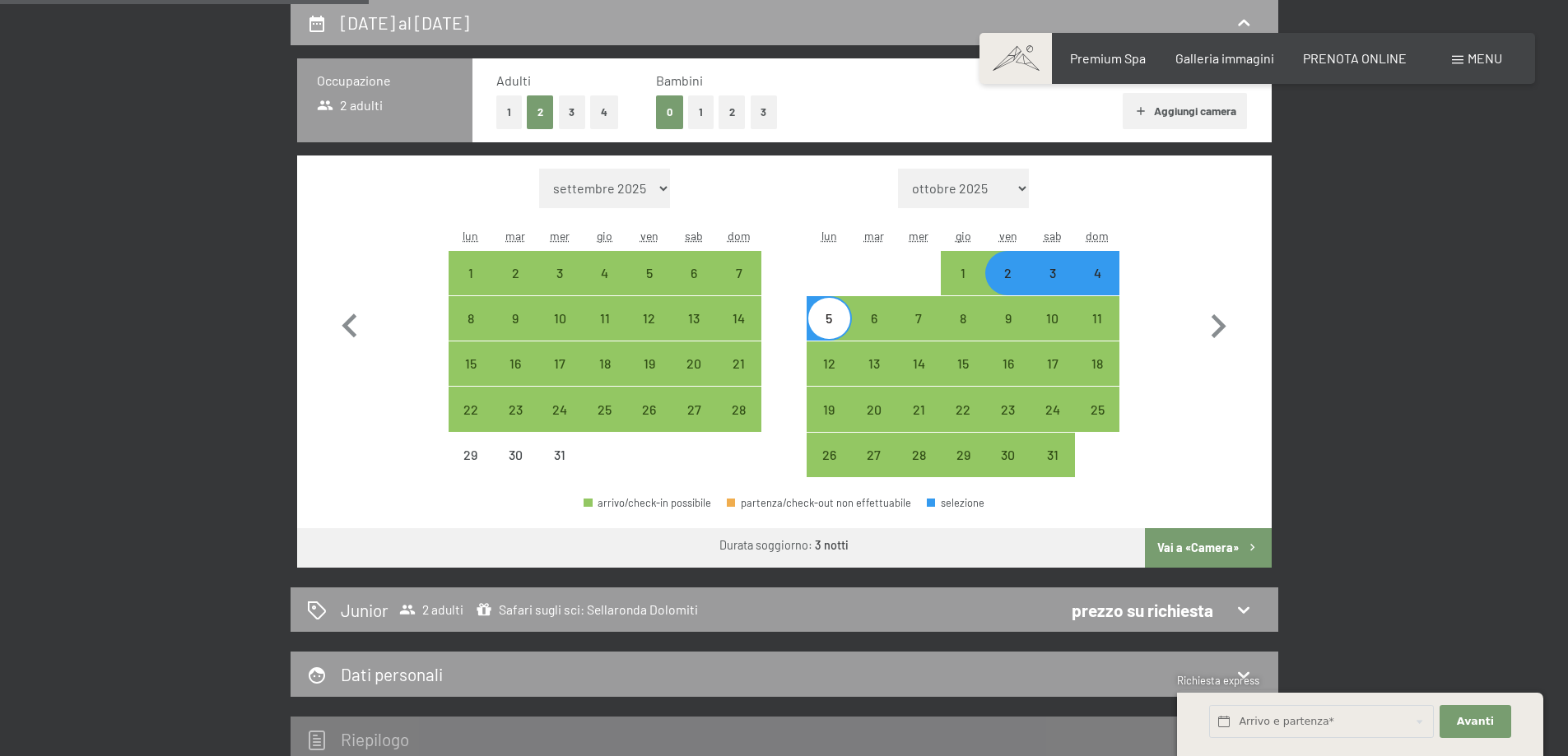
click at [580, 38] on div "2 gennaio al 5 gennaio 2026" at bounding box center [784, 22] width 988 height 46
select select "2025-12-01"
select select "2026-01-01"
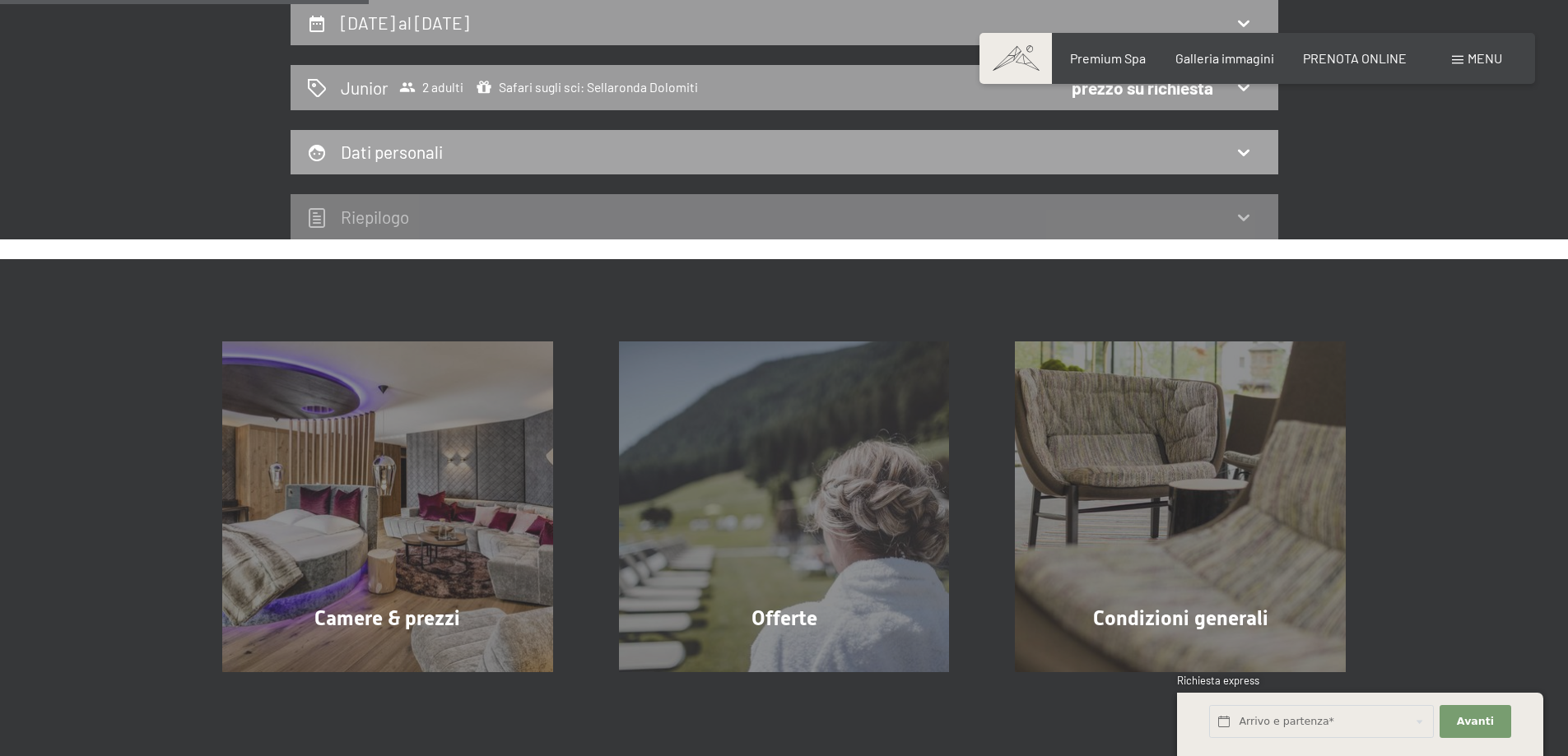
click at [452, 160] on div "Dati personali" at bounding box center [784, 152] width 954 height 24
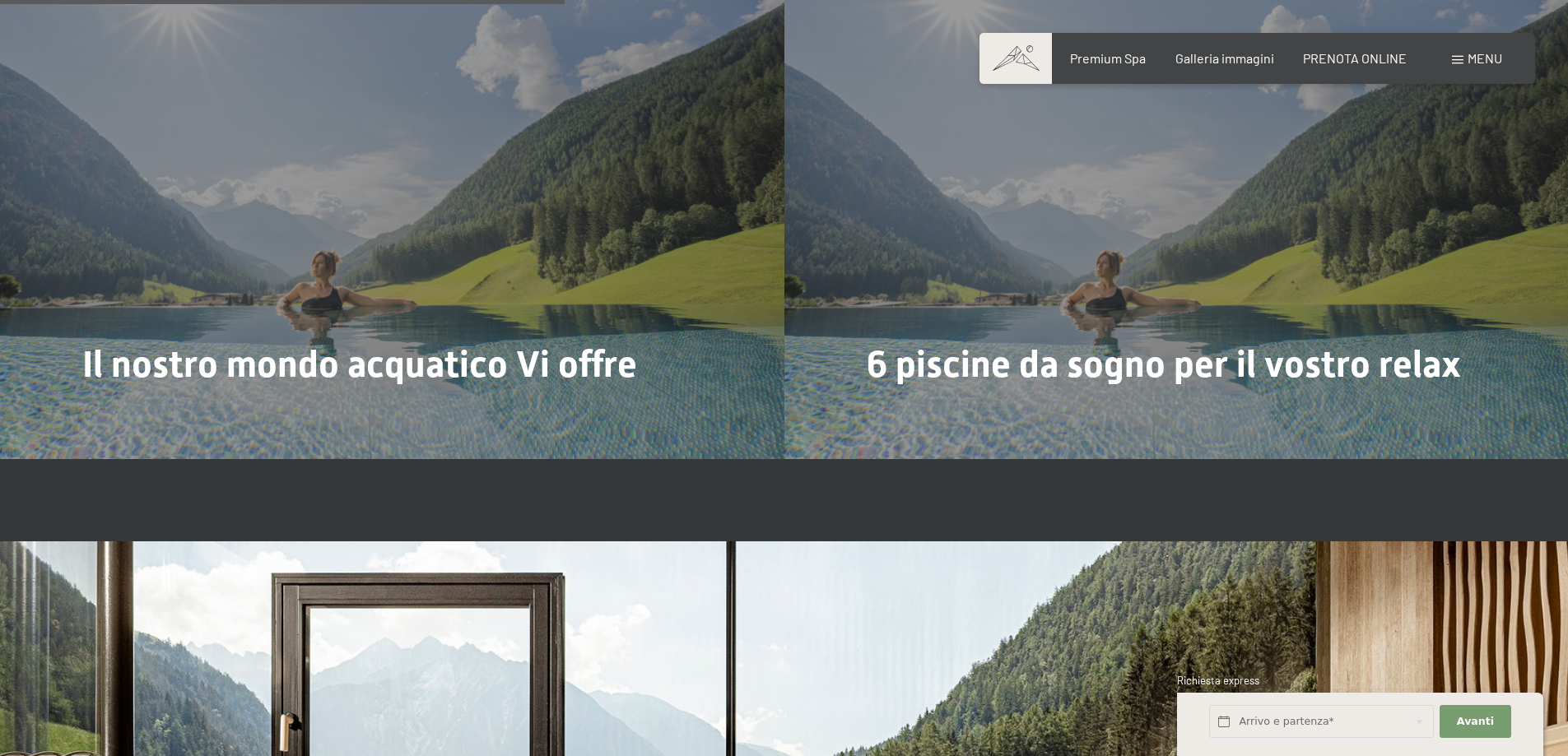
scroll to position [4853, 0]
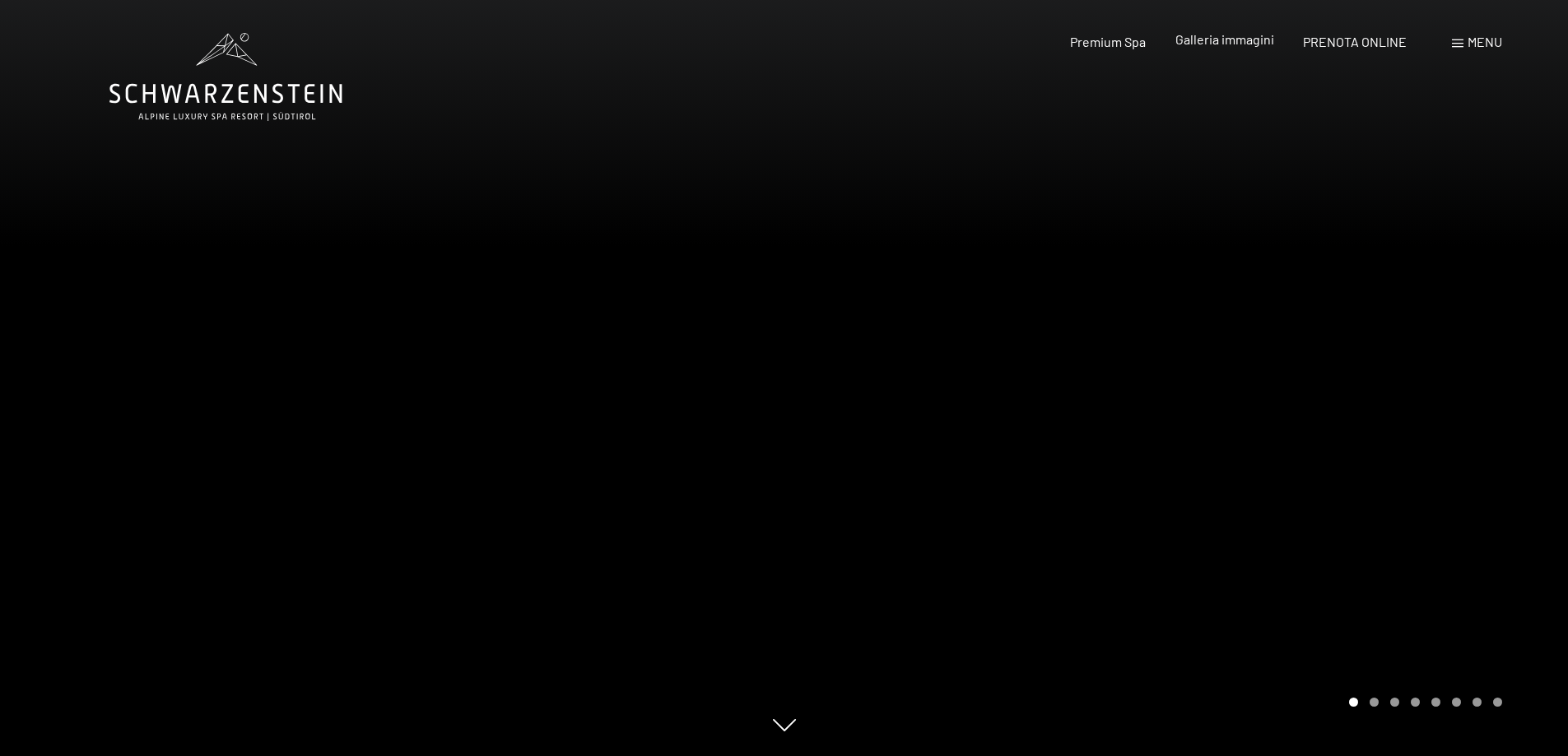
click at [1212, 44] on span "Galleria immagini" at bounding box center [1224, 39] width 99 height 16
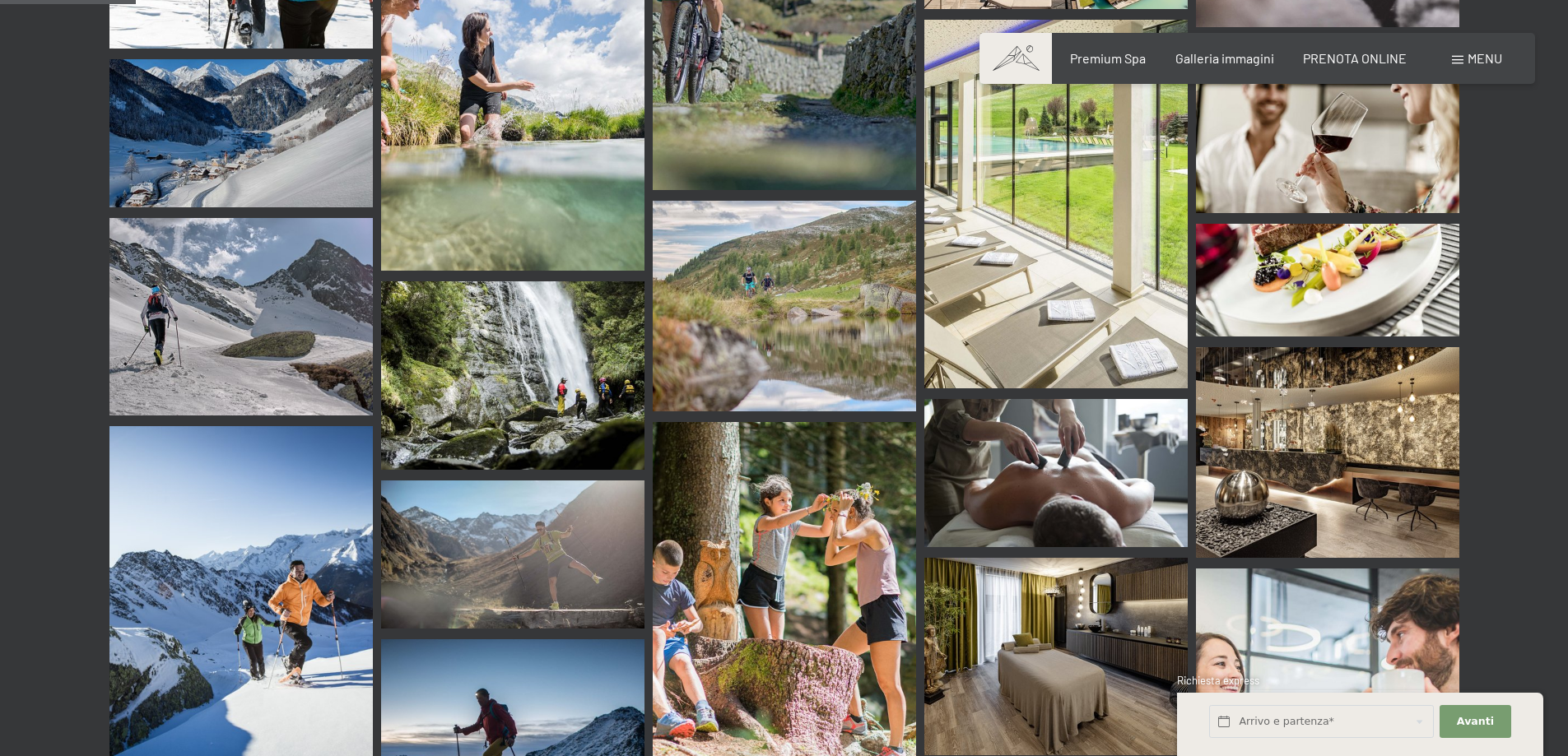
scroll to position [1810, 0]
